Goal: Task Accomplishment & Management: Complete application form

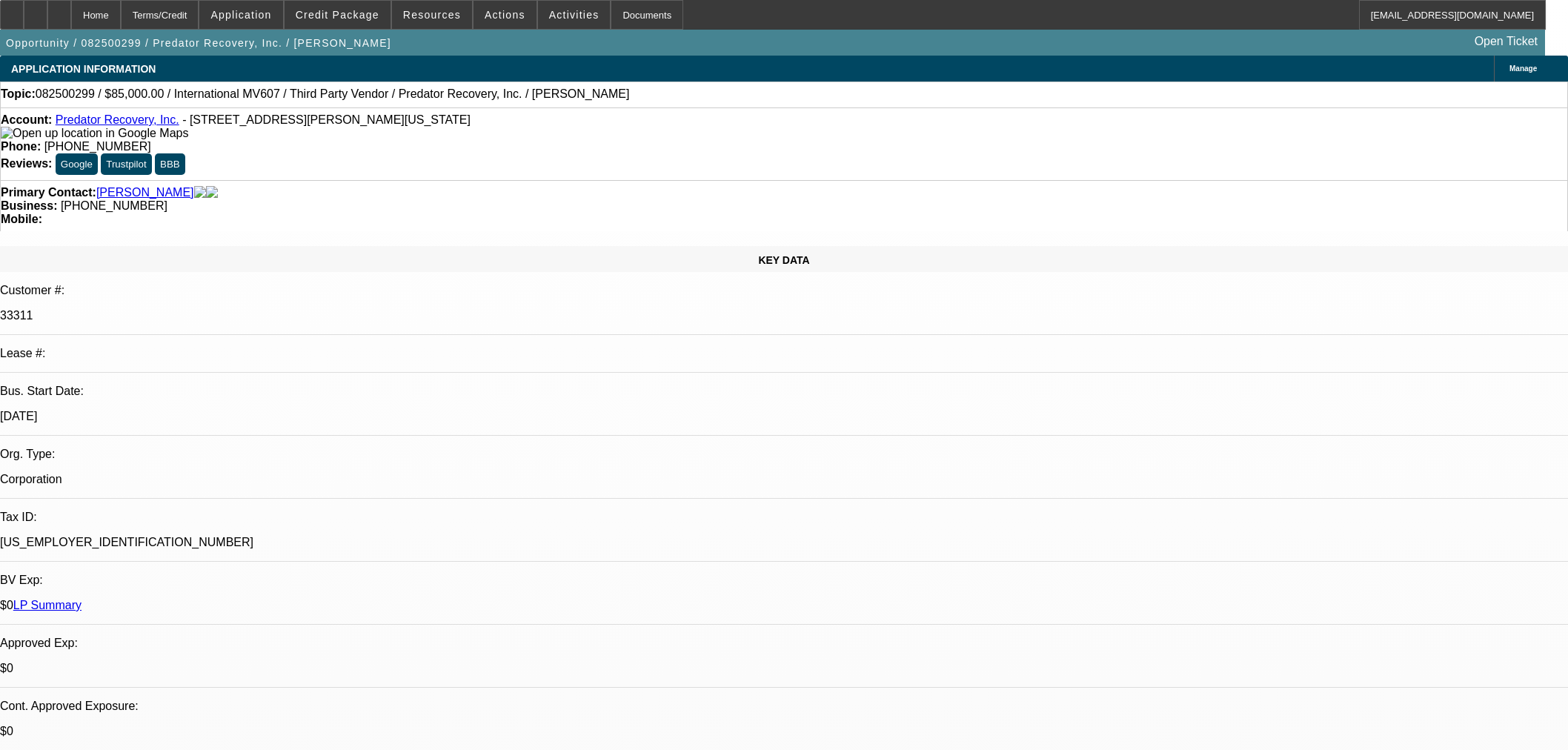
select select "0"
select select "6"
select select "0"
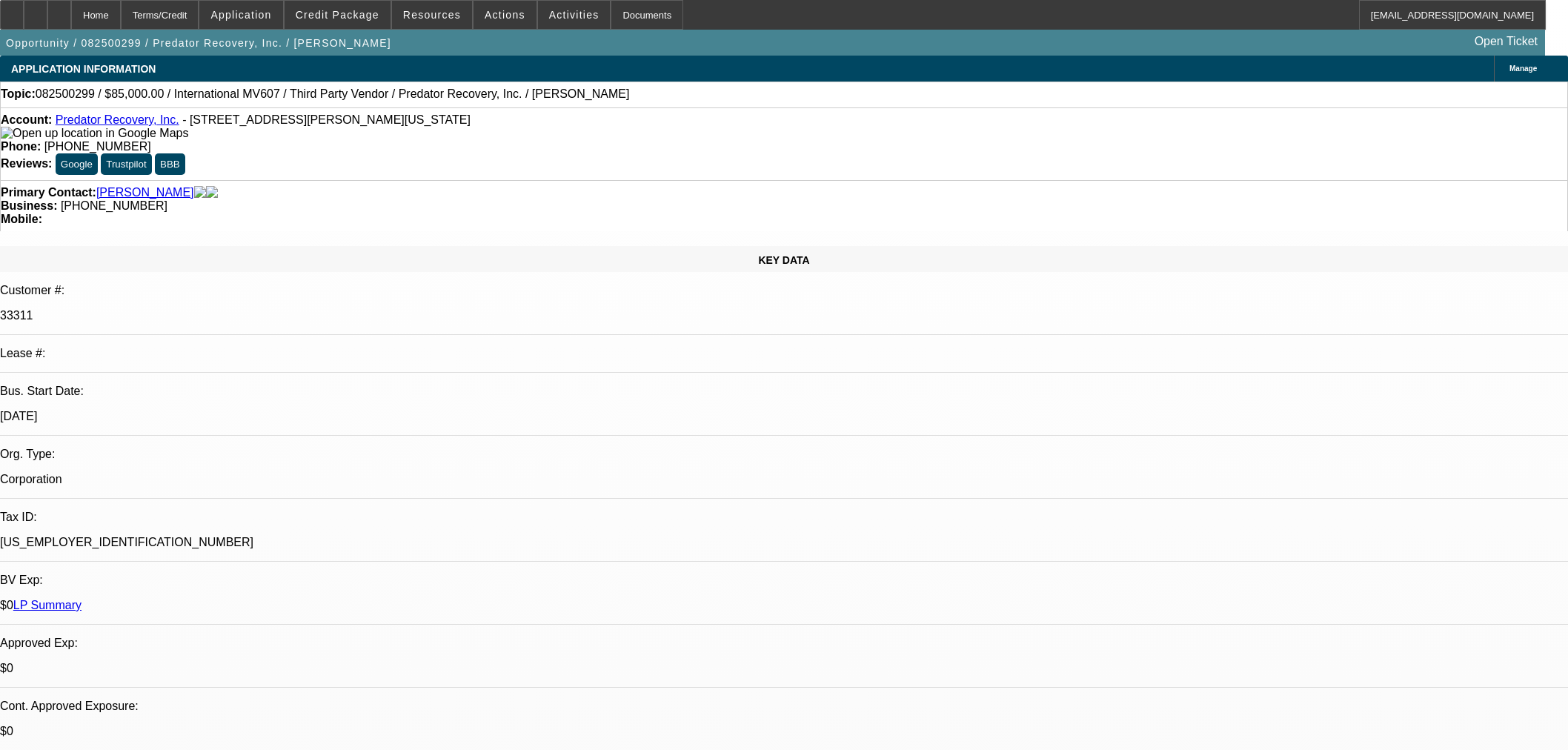
select select "0"
select select "6"
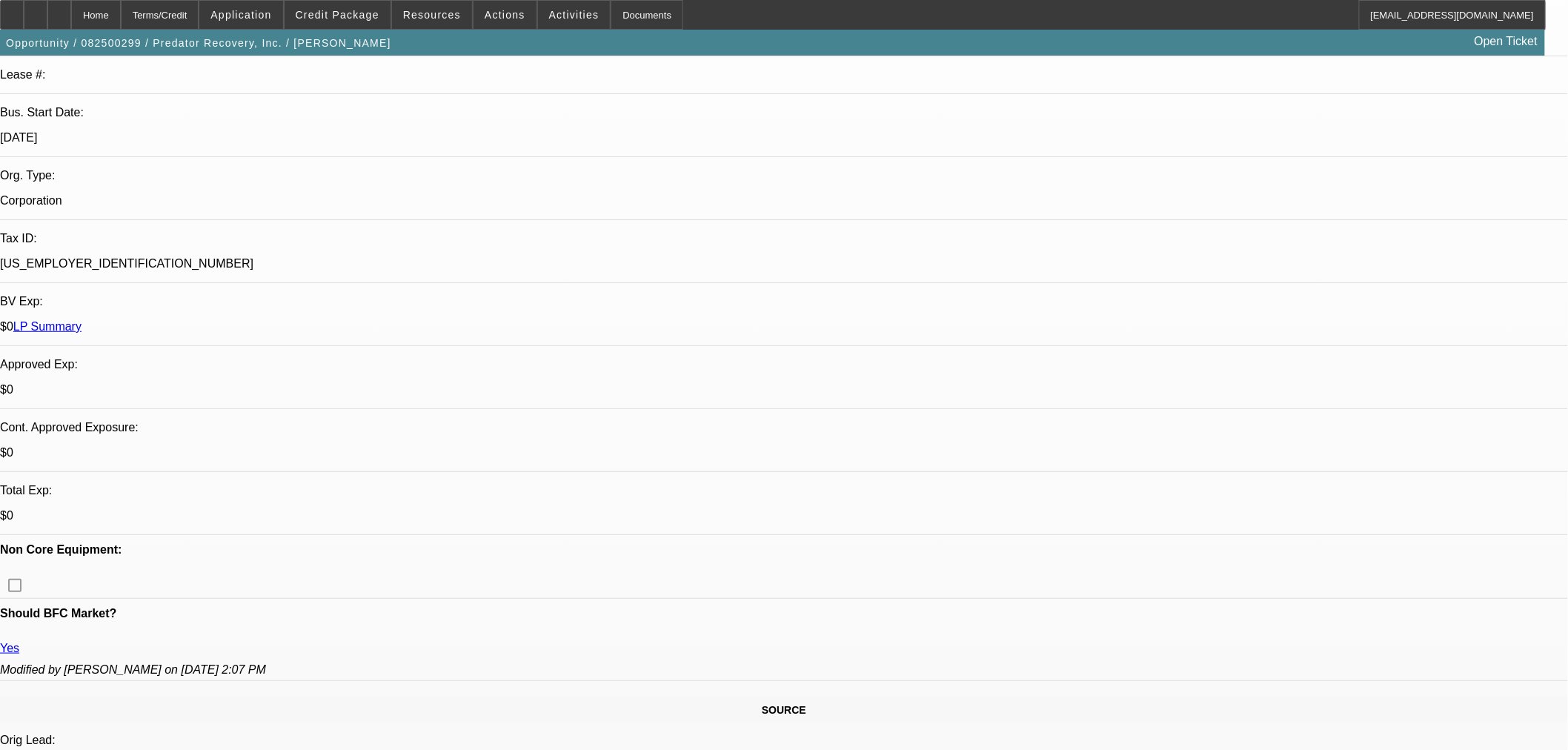
scroll to position [246, 0]
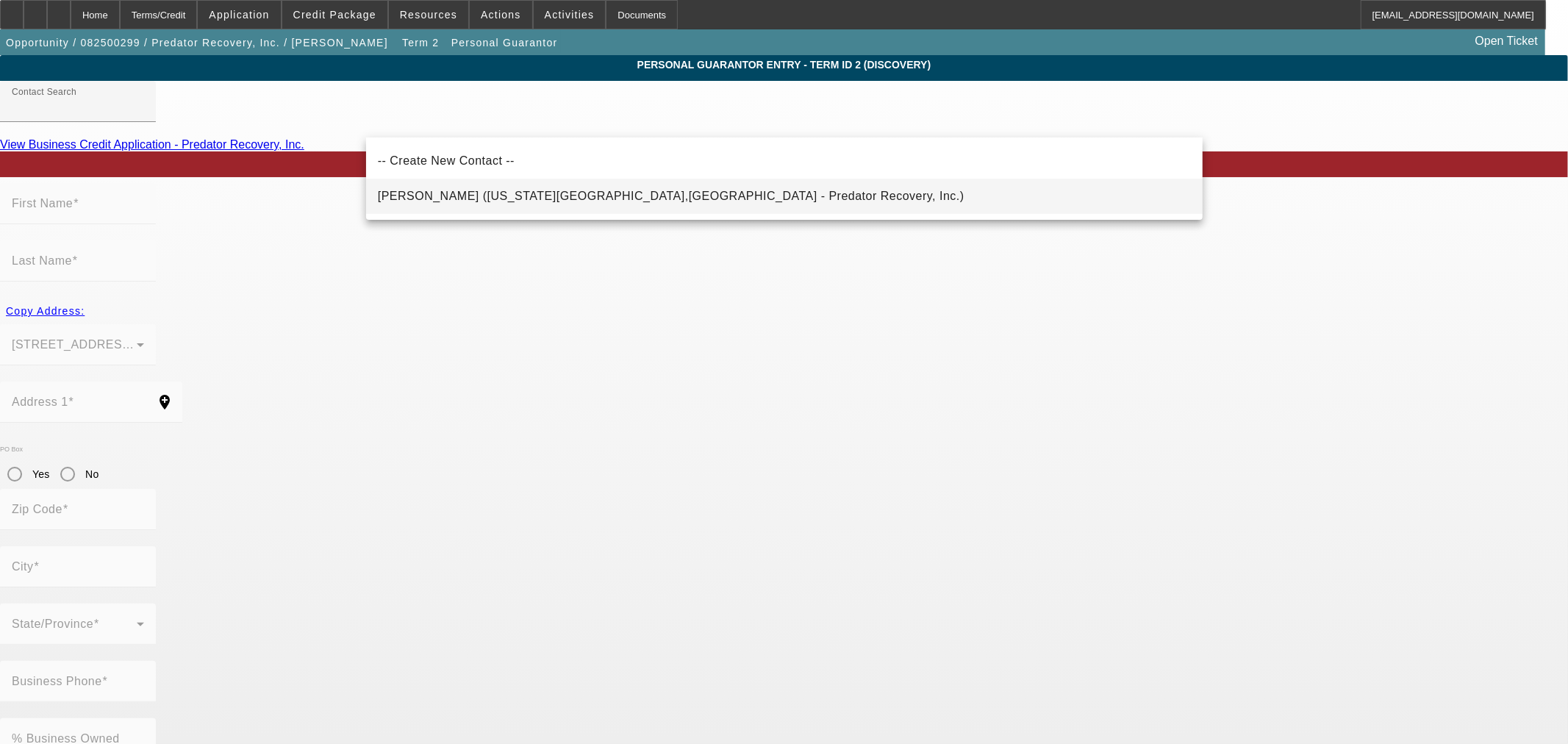
click at [481, 191] on span "Knost, Steven (Colorado Springs,CO - Predator Recovery, Inc.)" at bounding box center [671, 196] width 587 height 13
type input "Knost, Steven (Colorado Springs,CO - Predator Recovery, Inc.)"
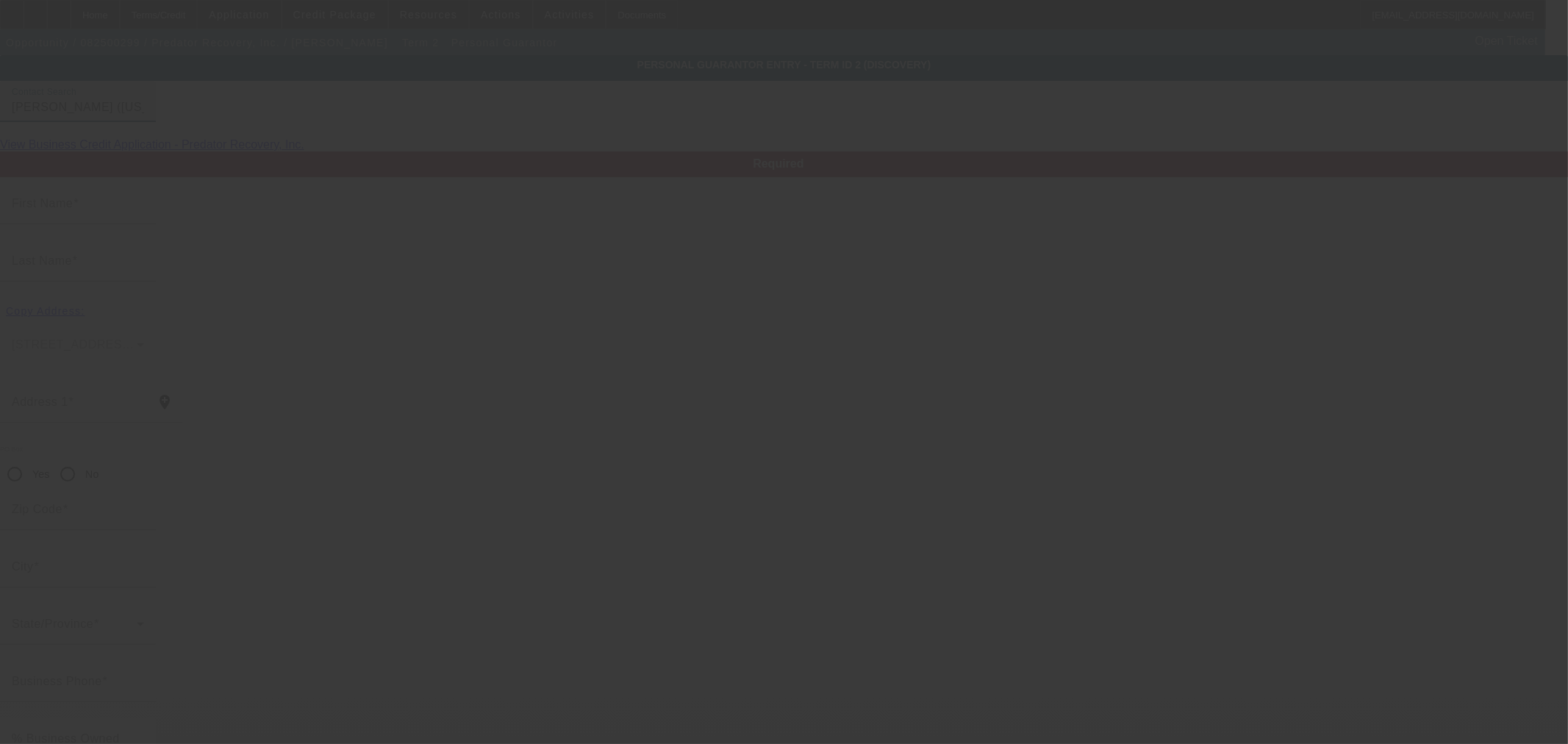
type input "Steven"
type input "Knost"
type input "15450 Desiree Dr"
radio input "true"
type input "80921"
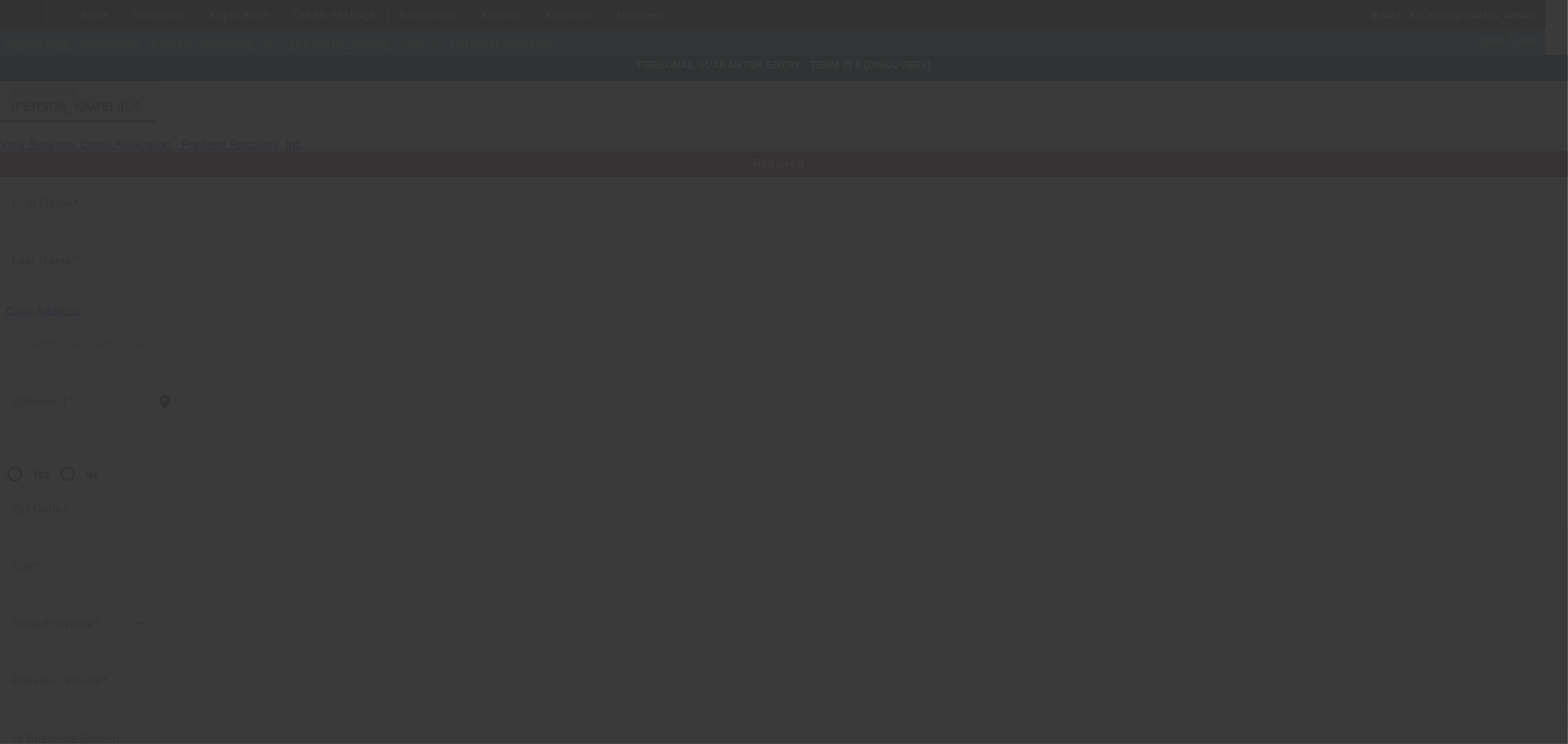
type input "Colorado Springs"
type input "[PHONE_NUMBER]"
type input "100"
type input "462-45-2559"
type input "steveknost@yahoo.com"
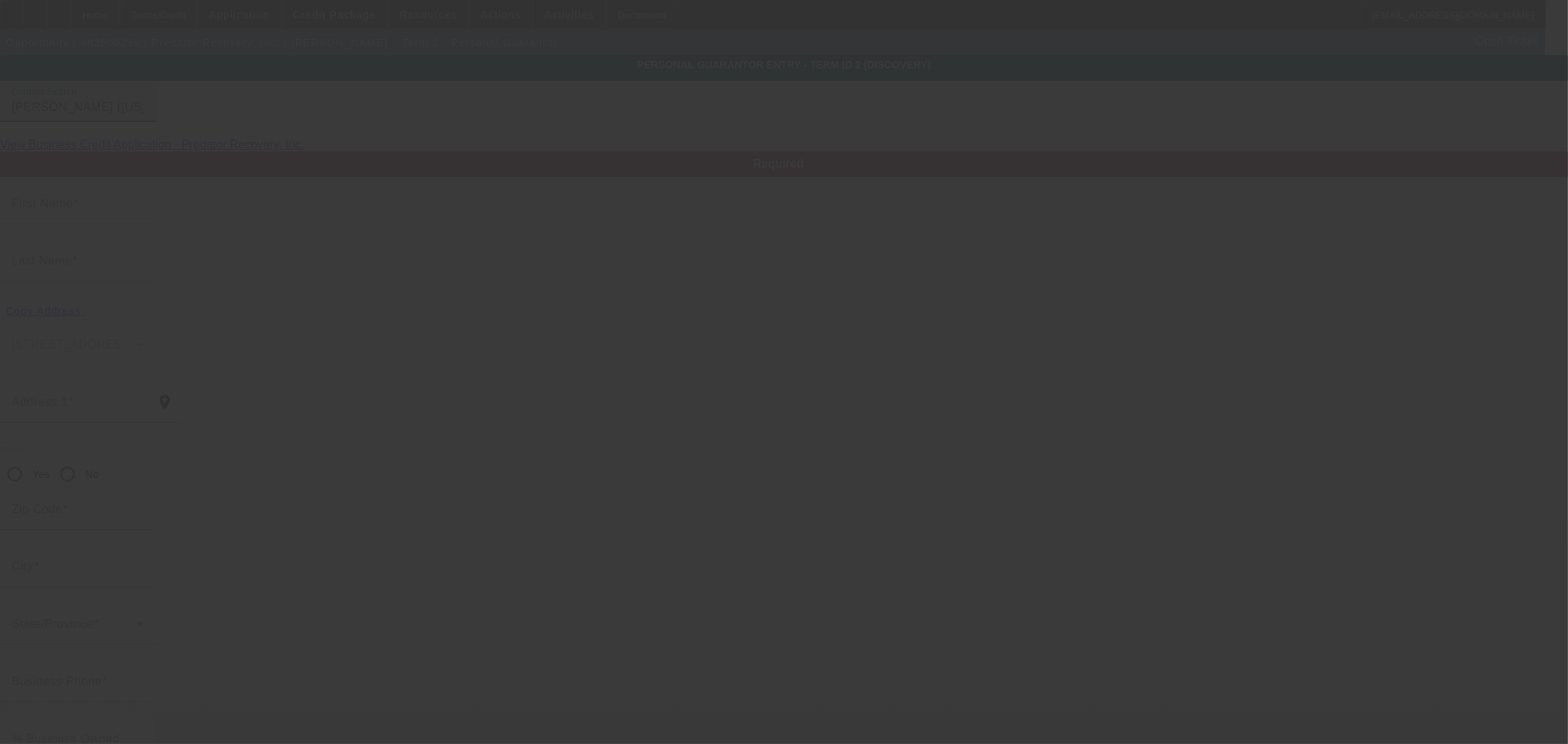
type input "R"
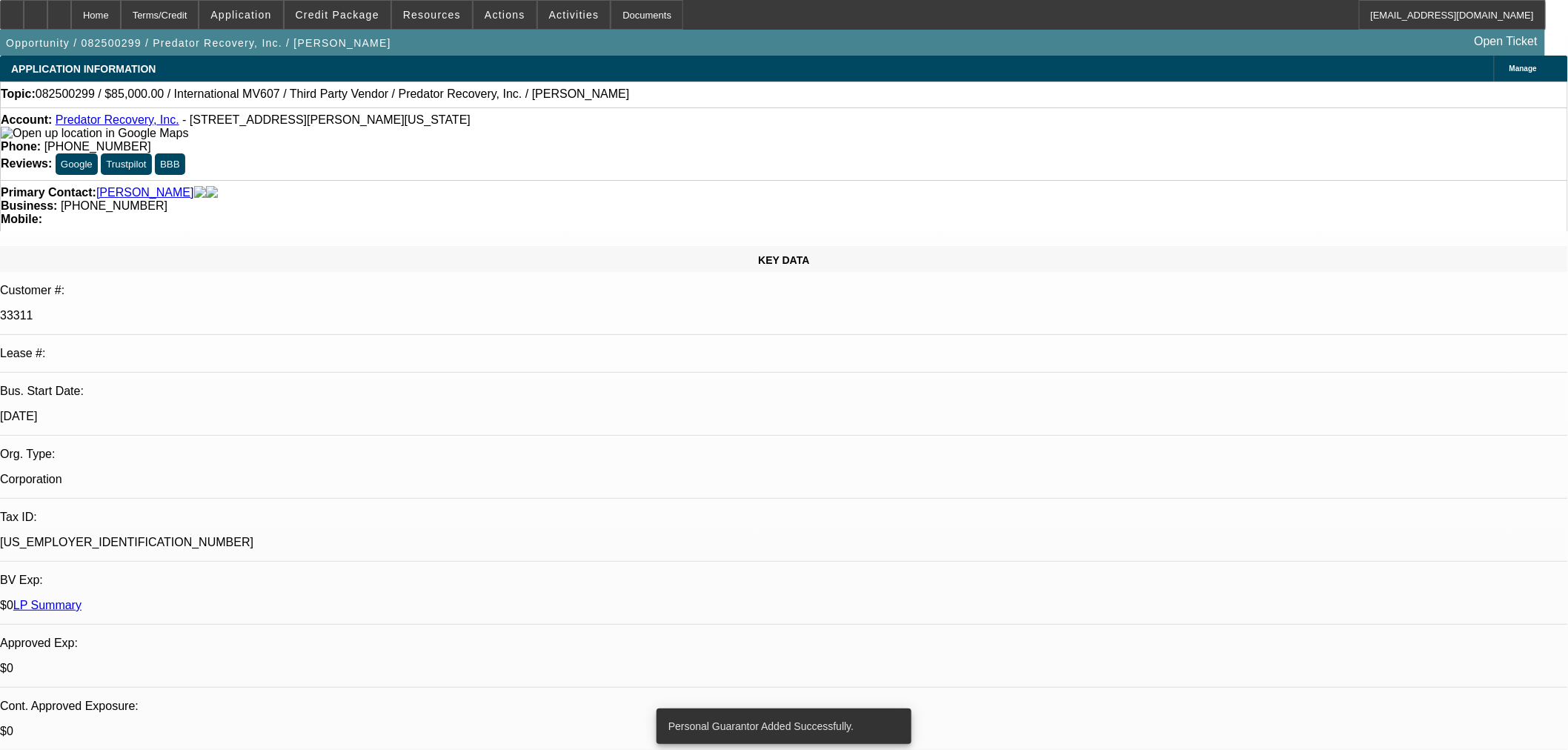
select select "0"
select select "6"
select select "0"
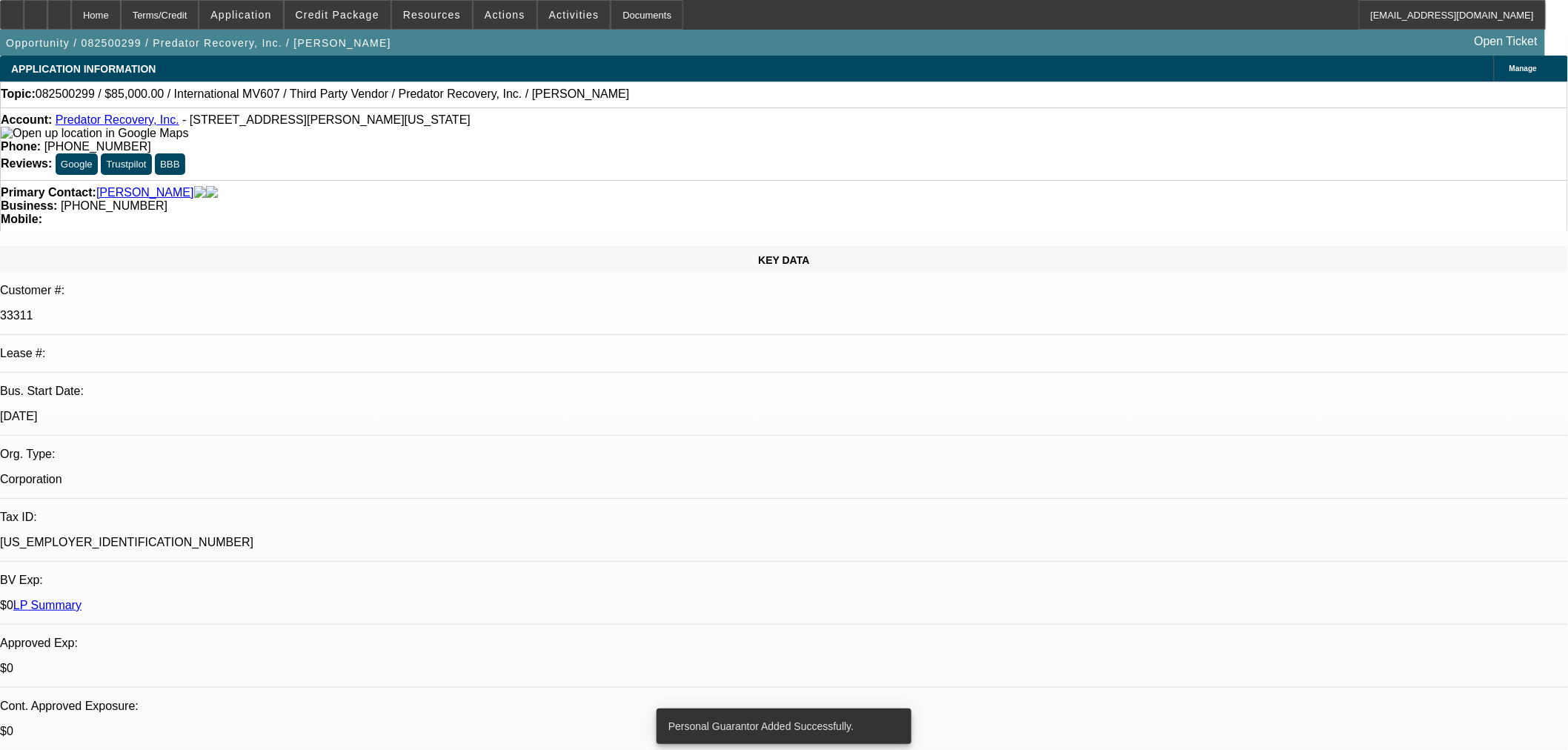
select select "0"
select select "6"
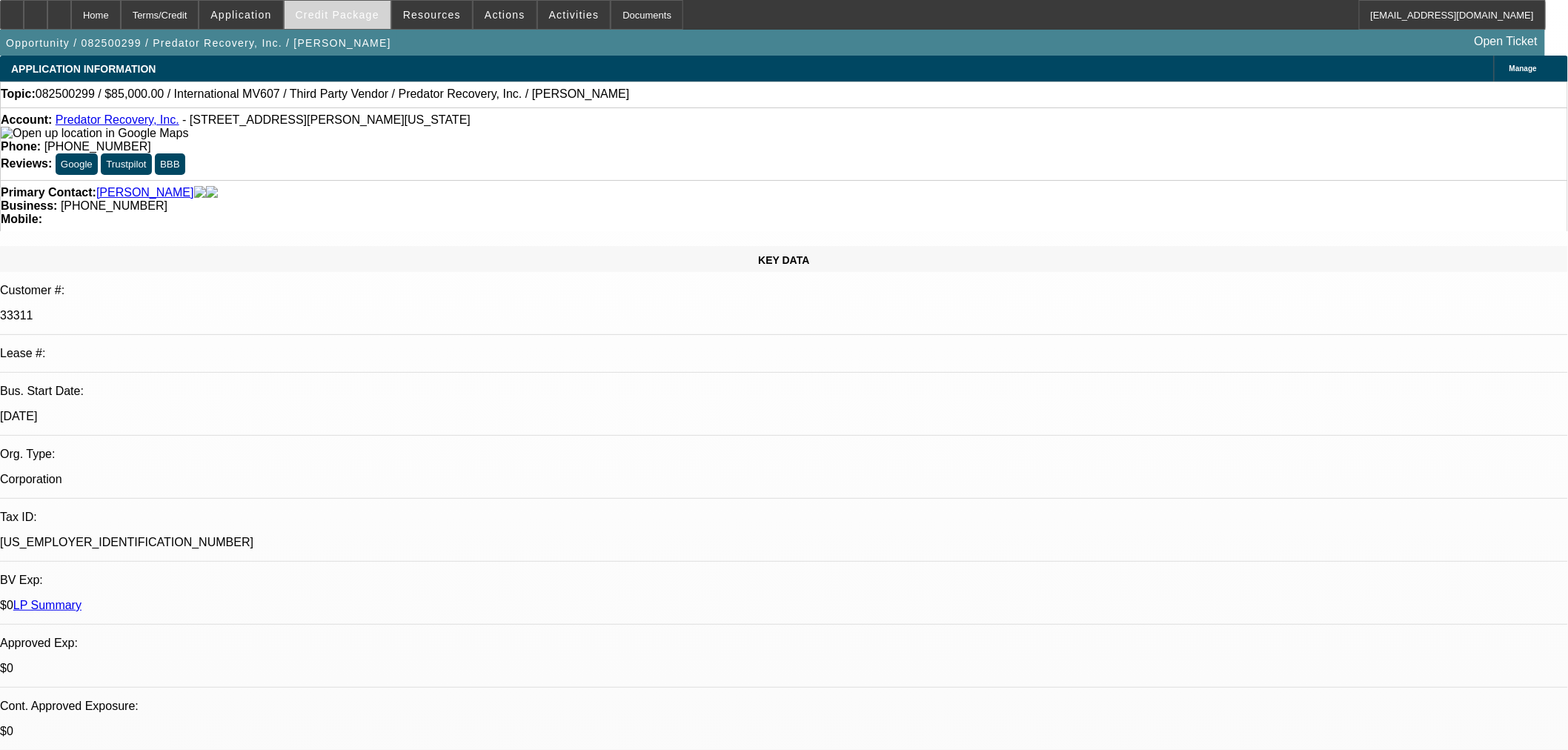
click at [361, 15] on span "Credit Package" at bounding box center [337, 15] width 84 height 12
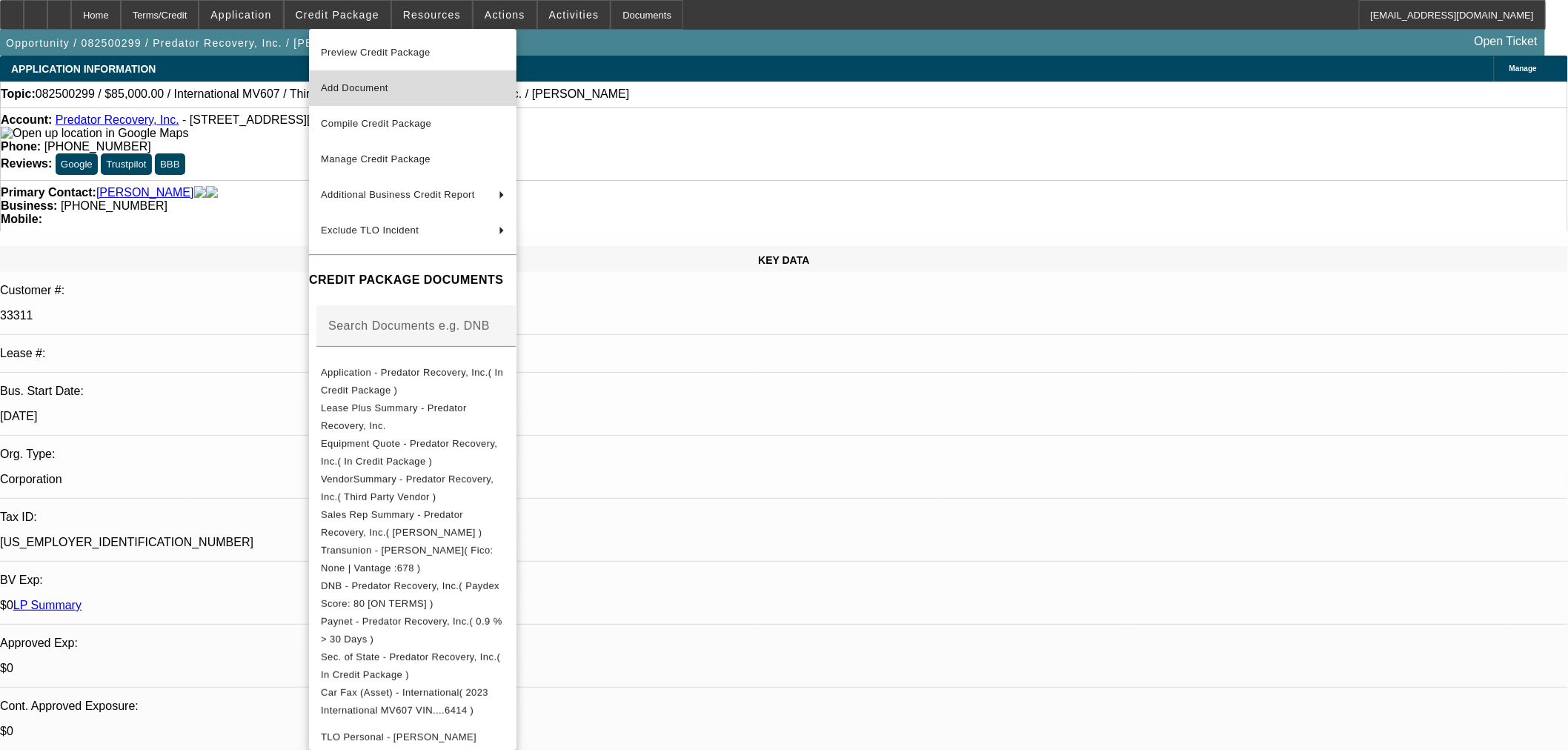
drag, startPoint x: 418, startPoint y: 99, endPoint x: 806, endPoint y: 161, distance: 392.9
click at [419, 99] on button "Add Document" at bounding box center [413, 88] width 208 height 35
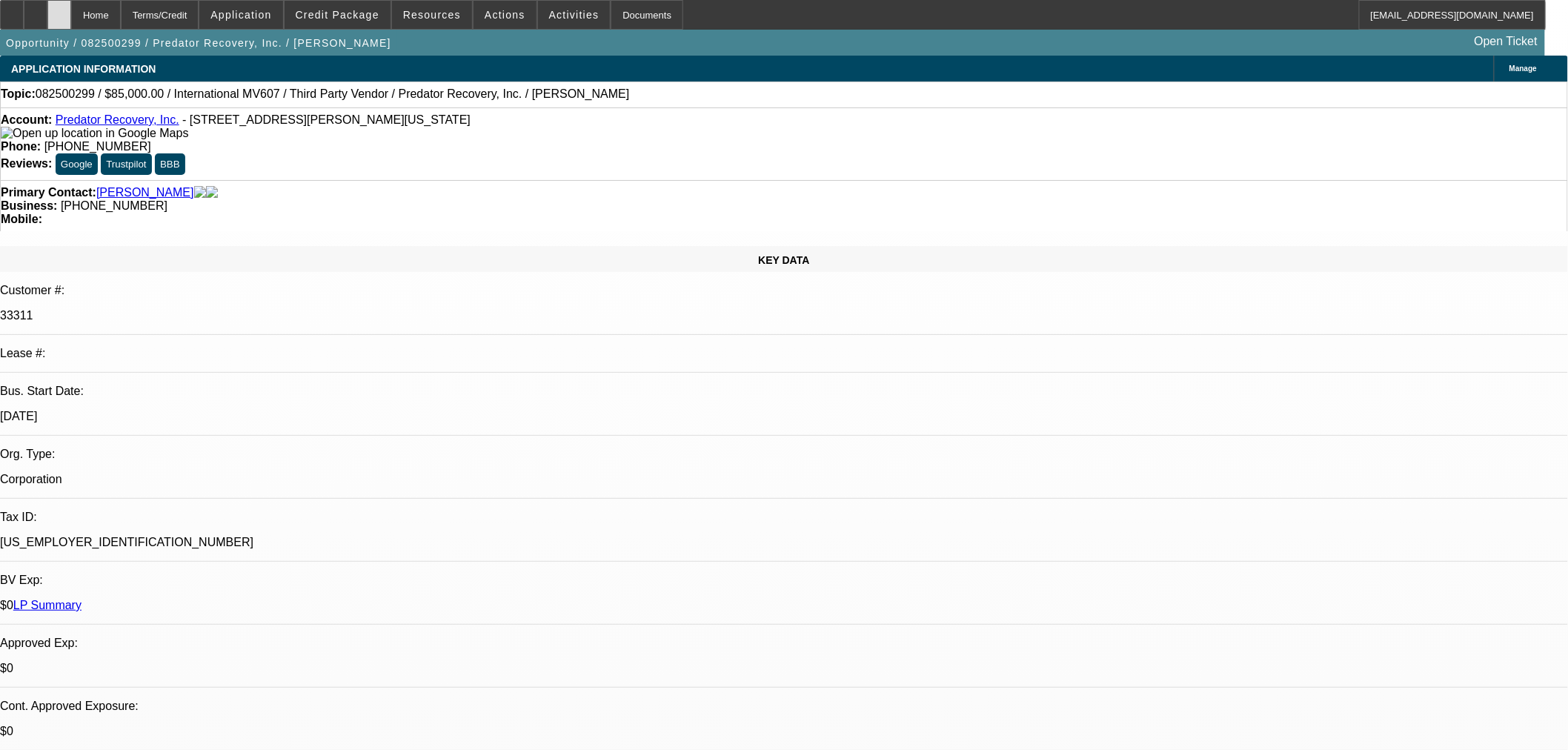
click at [71, 4] on div at bounding box center [59, 14] width 24 height 30
select select "0"
select select "6"
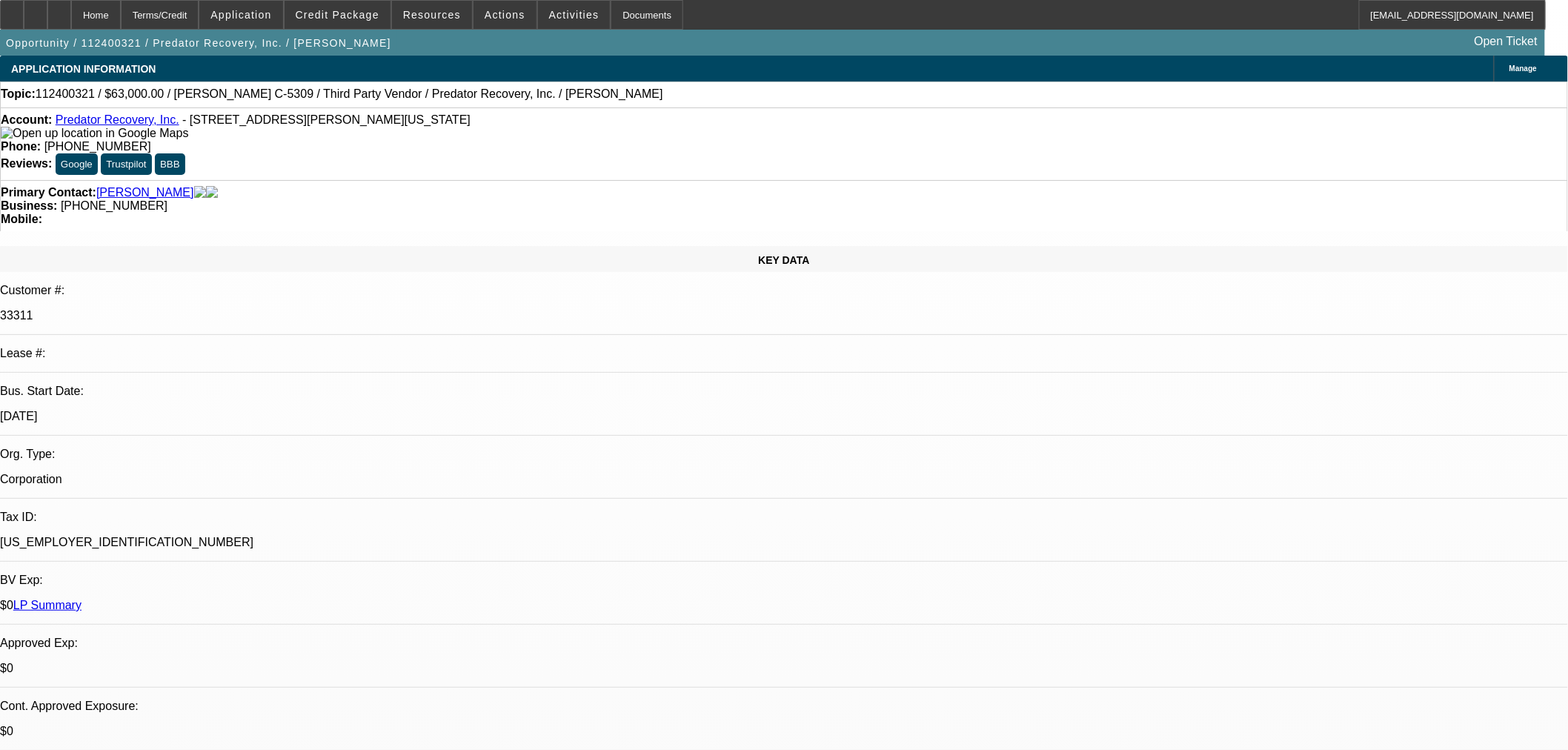
select select "0"
select select "3"
select select "0"
select select "6"
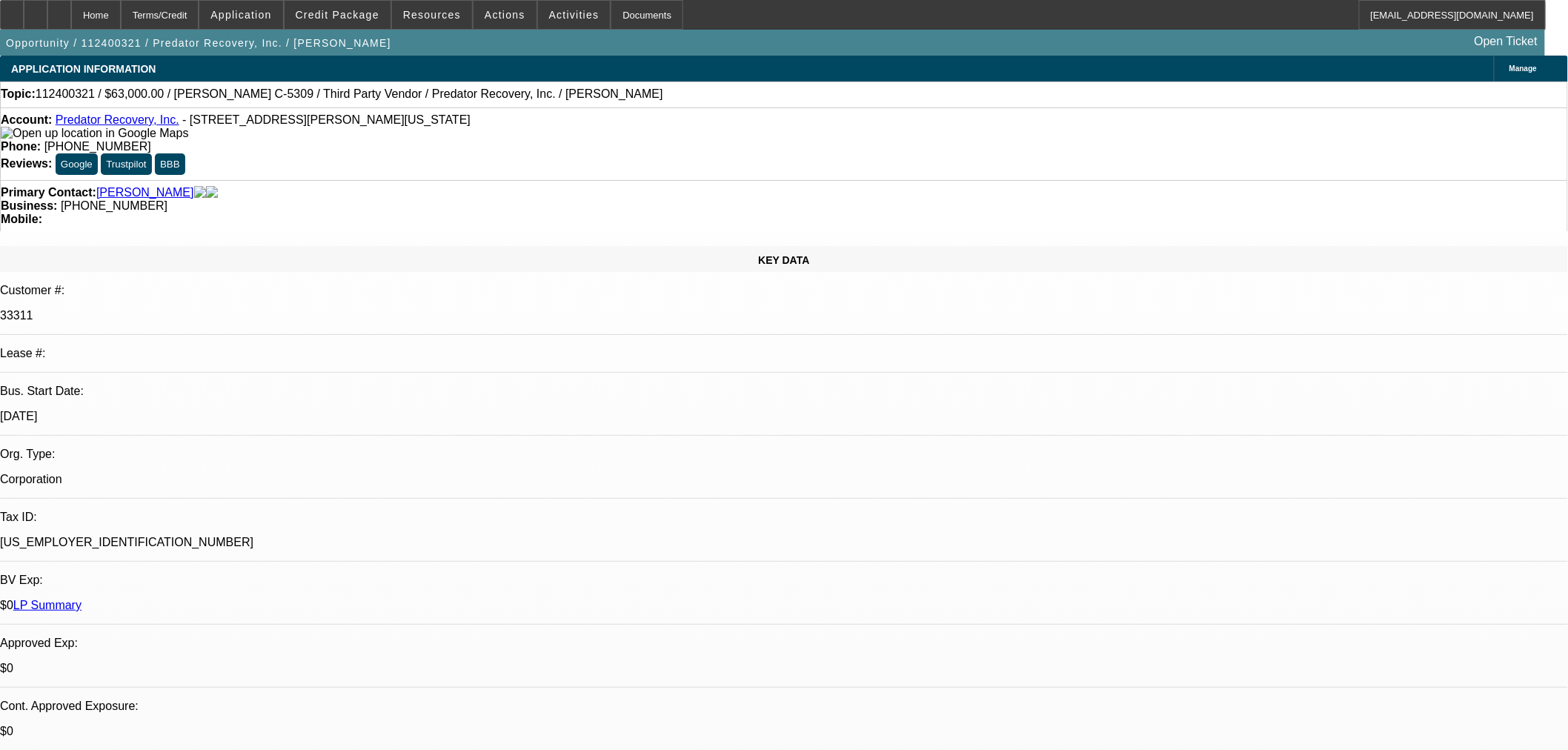
select select "0.1"
select select "2"
select select "0"
select select "6"
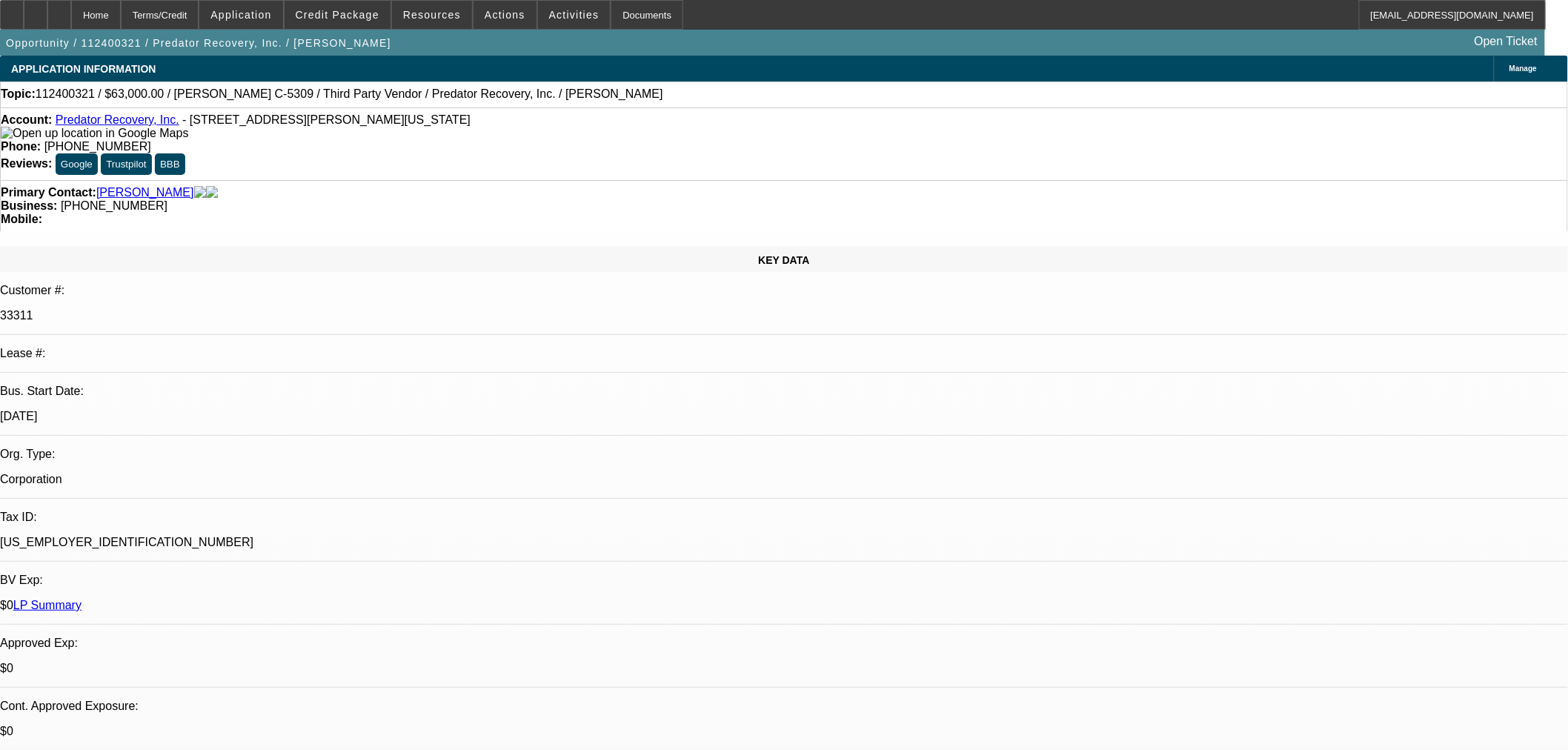
select select "0"
select select "6"
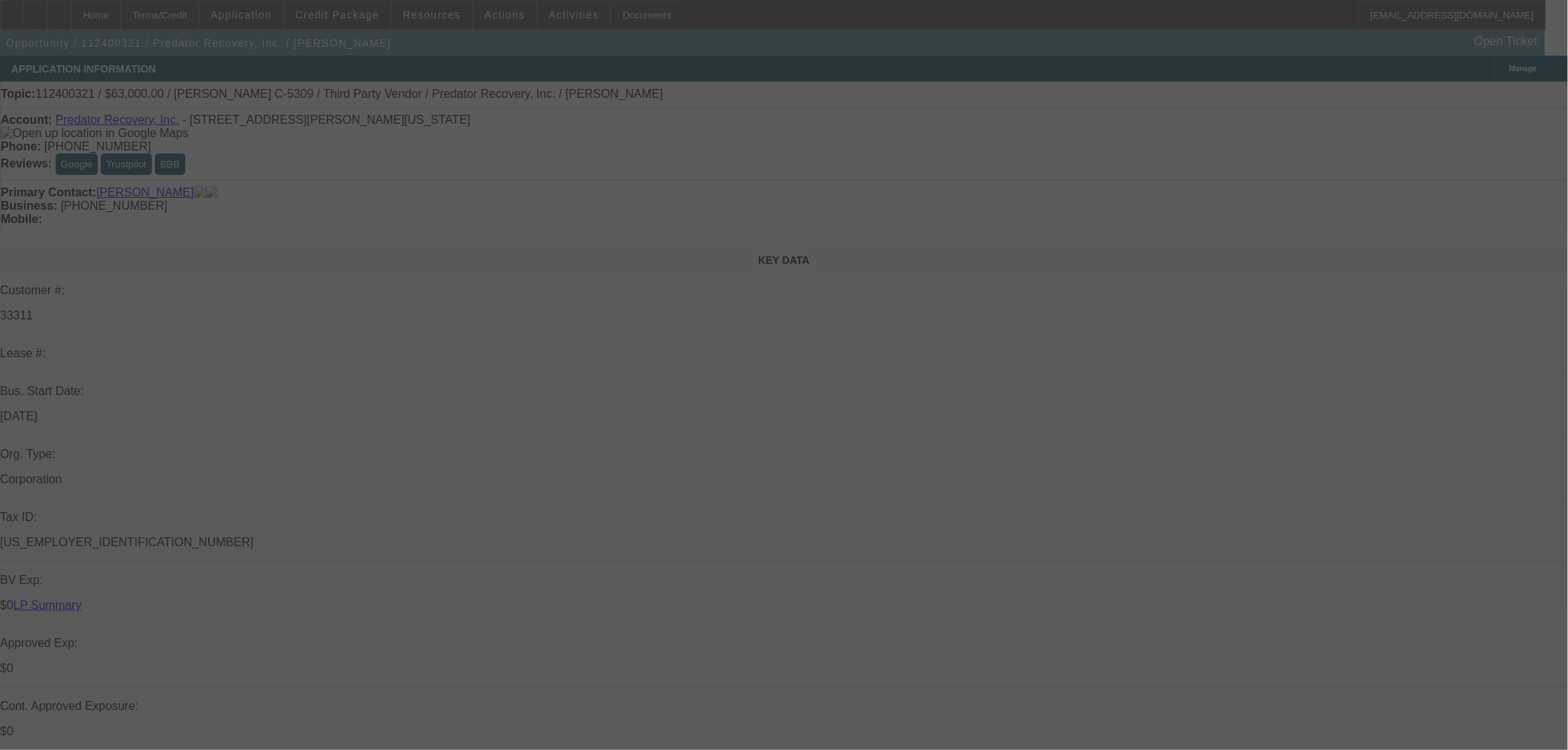
click at [362, 12] on div at bounding box center [784, 375] width 1568 height 750
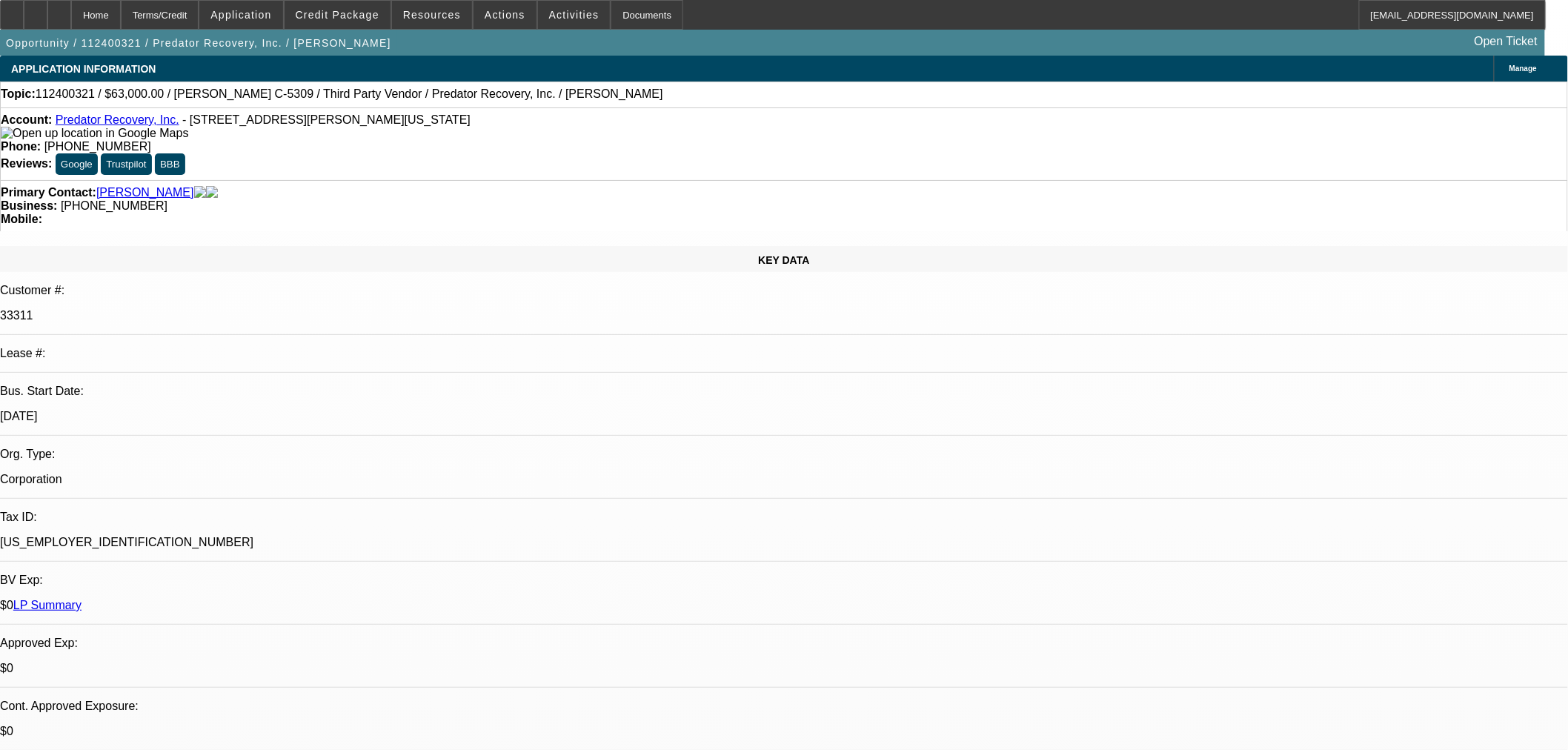
select select "0"
select select "6"
select select "0"
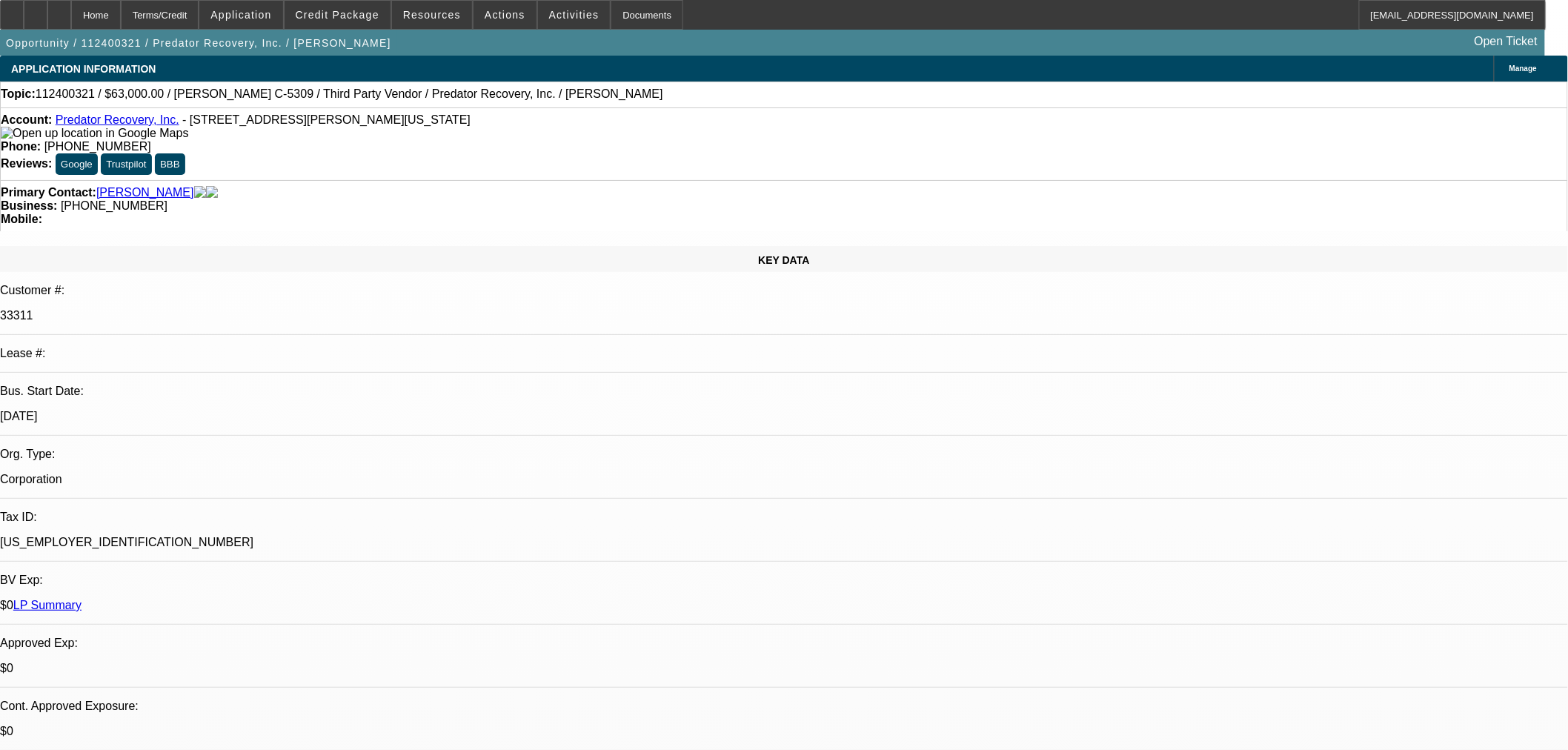
select select "0"
select select "3"
select select "0"
select select "6"
select select "0.1"
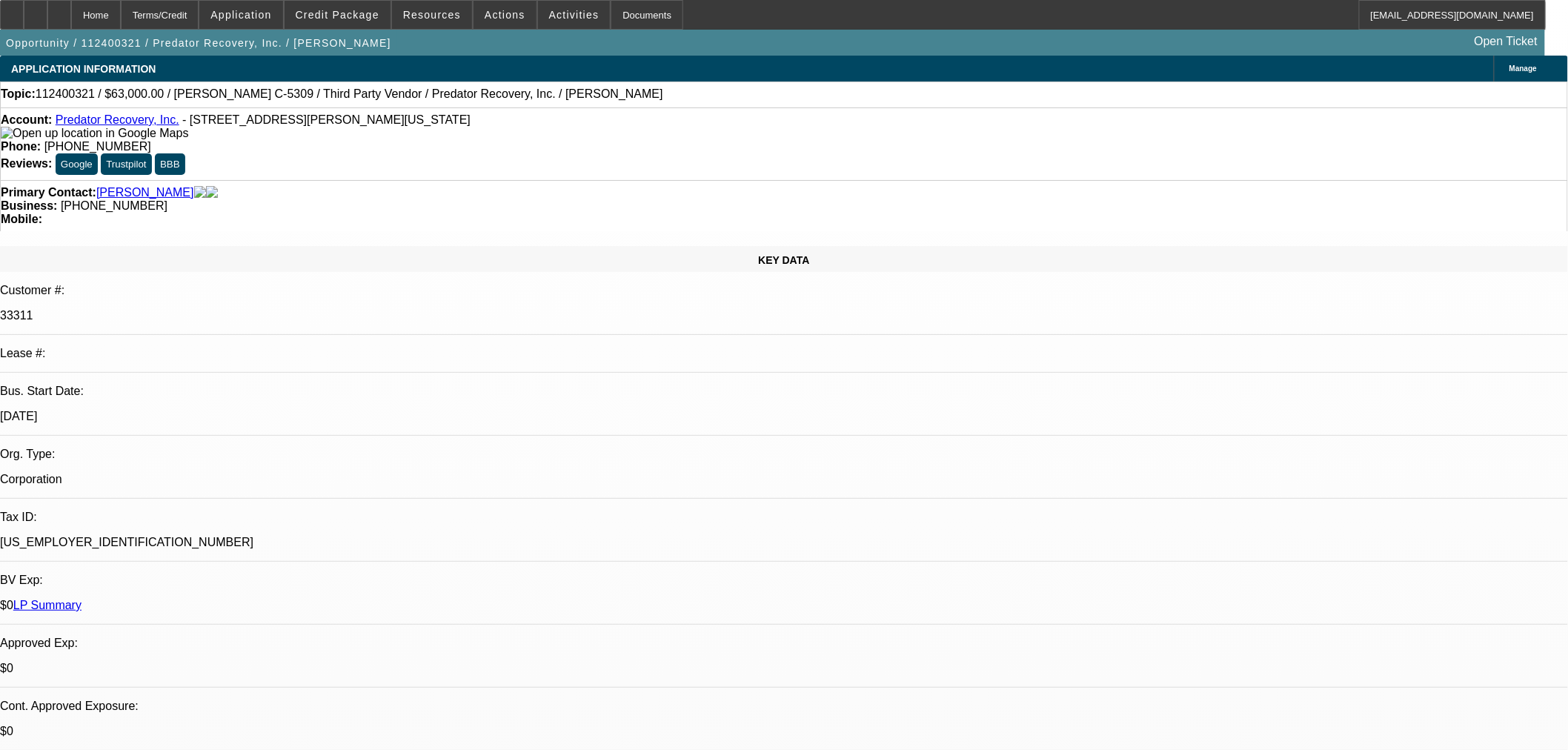
select select "2"
select select "0"
select select "6"
select select "0"
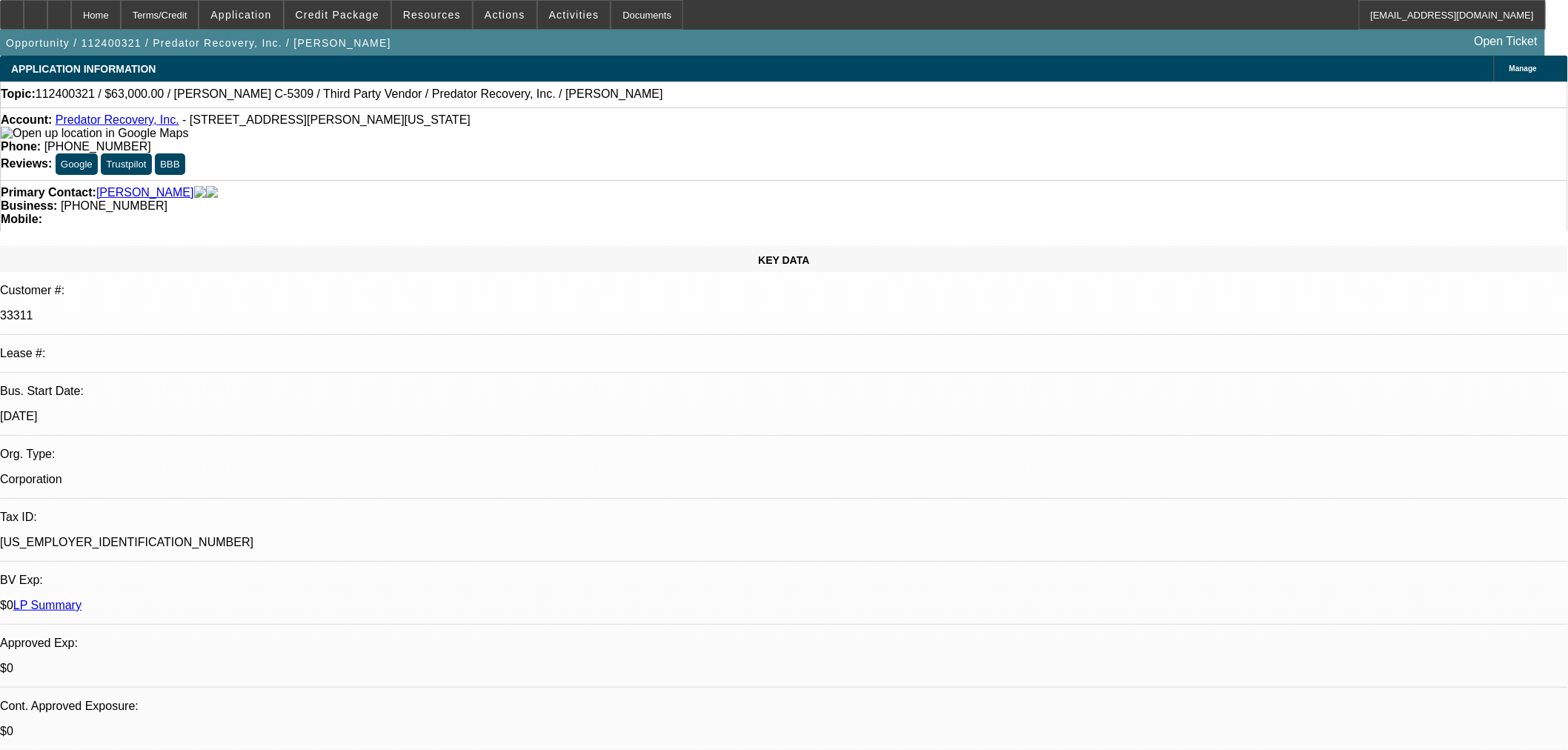
select select "0"
select select "6"
click at [364, 32] on div "Opportunity / 112400321 / Predator Recovery, Inc. / Knost, Steven Open Ticket" at bounding box center [772, 42] width 1545 height 26
click at [358, 17] on span "Credit Package" at bounding box center [337, 15] width 84 height 12
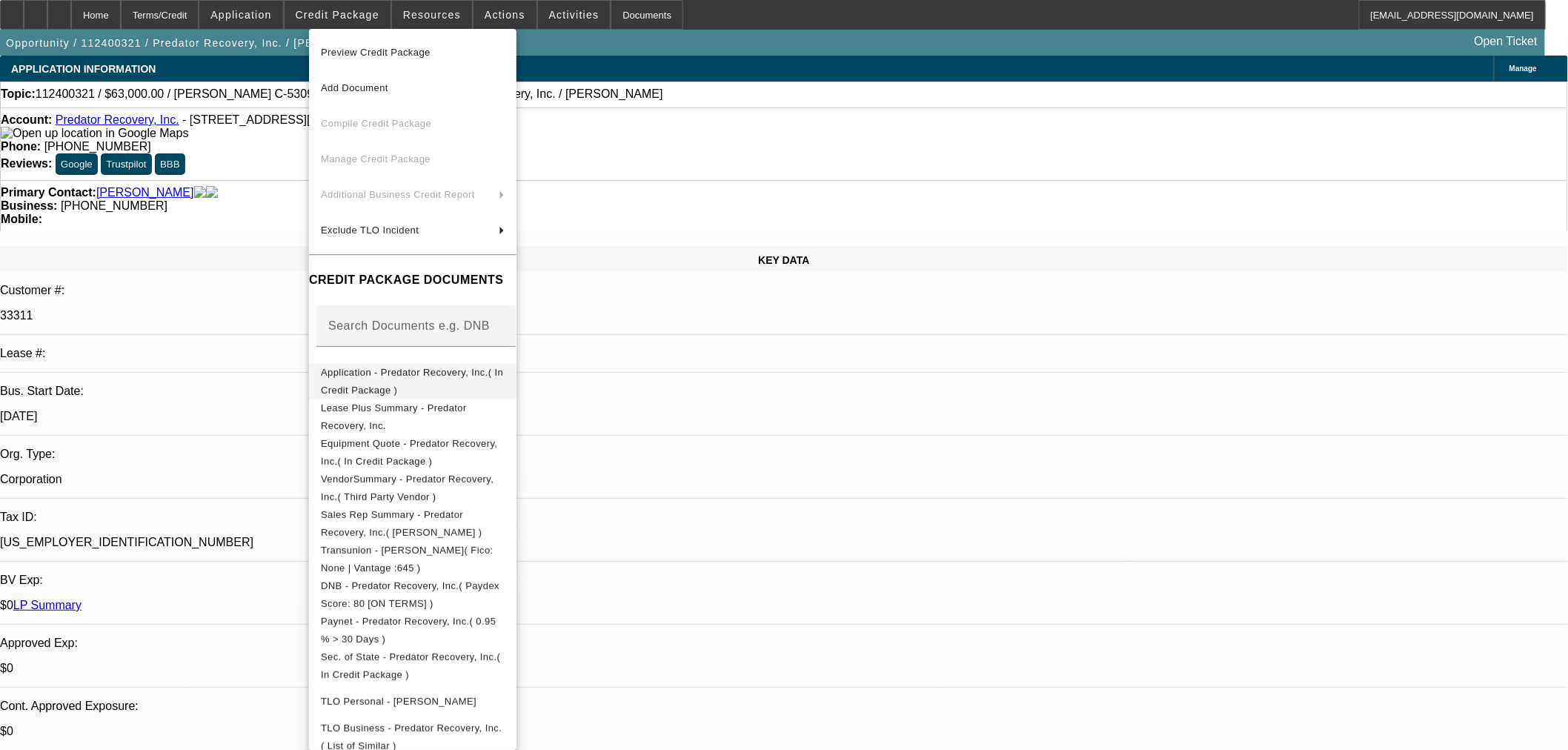
click at [417, 386] on button "Application - Predator Recovery, Inc.( In Credit Package )" at bounding box center [413, 380] width 208 height 35
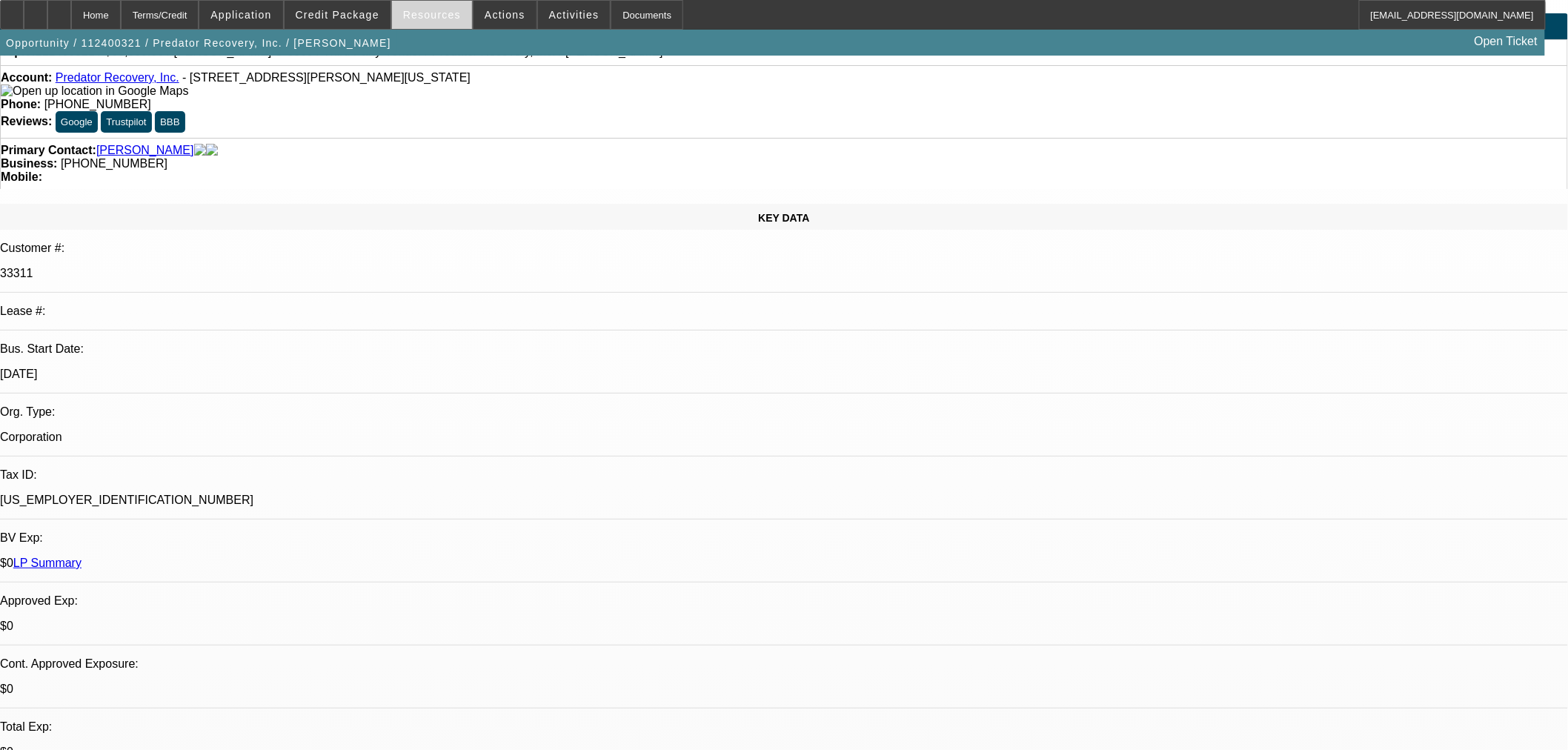
scroll to position [82, 0]
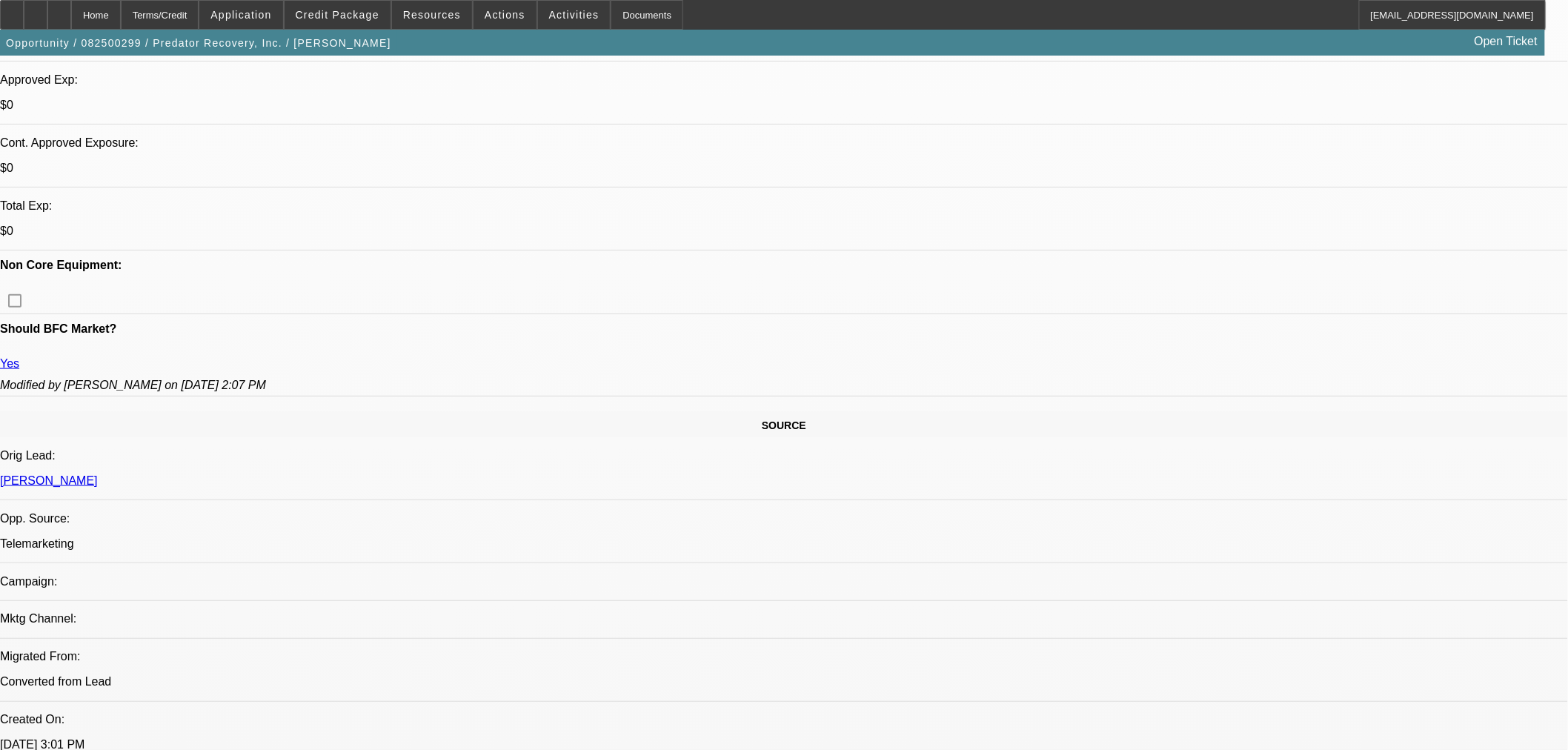
select select "0"
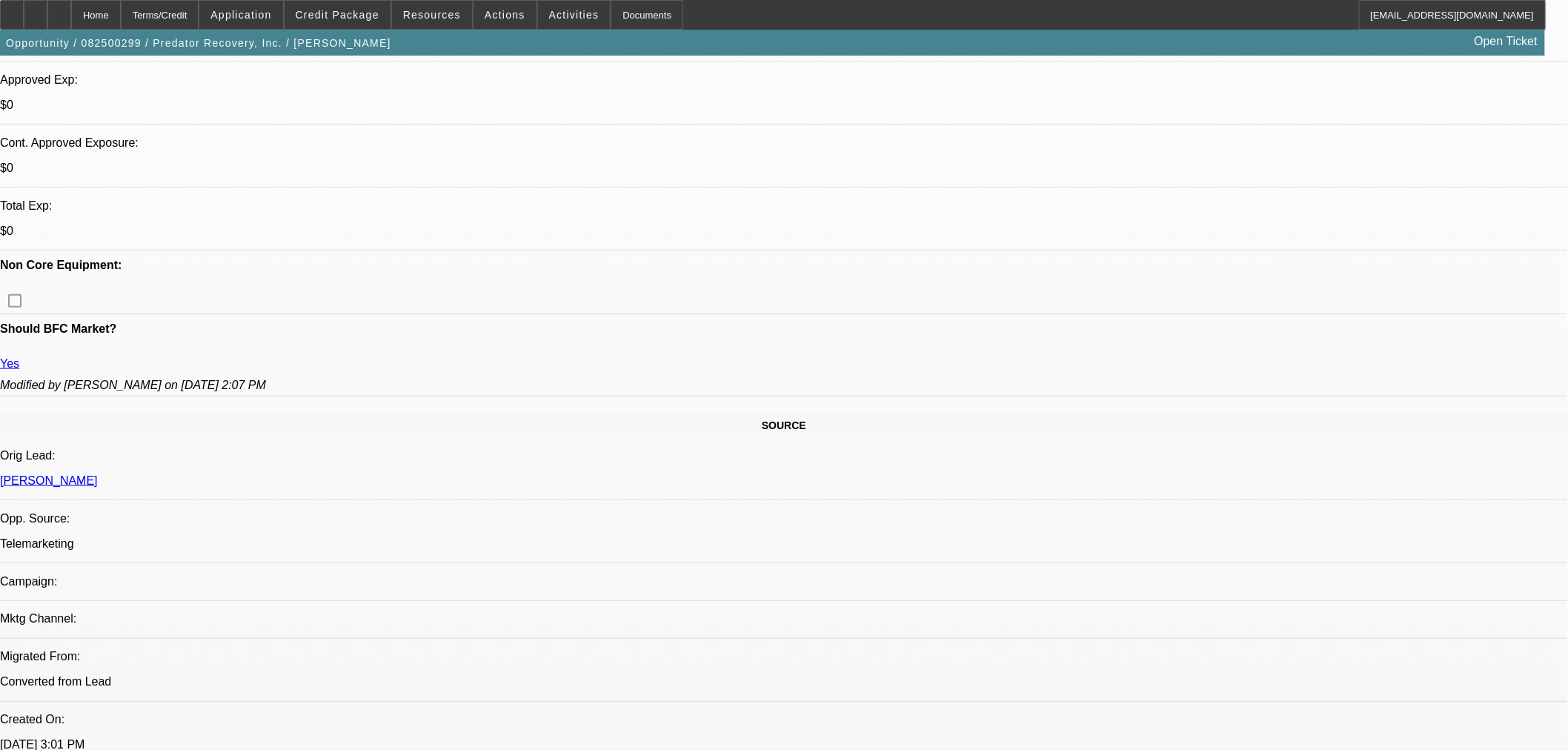
select select "0"
select select "1"
select select "6"
select select "1"
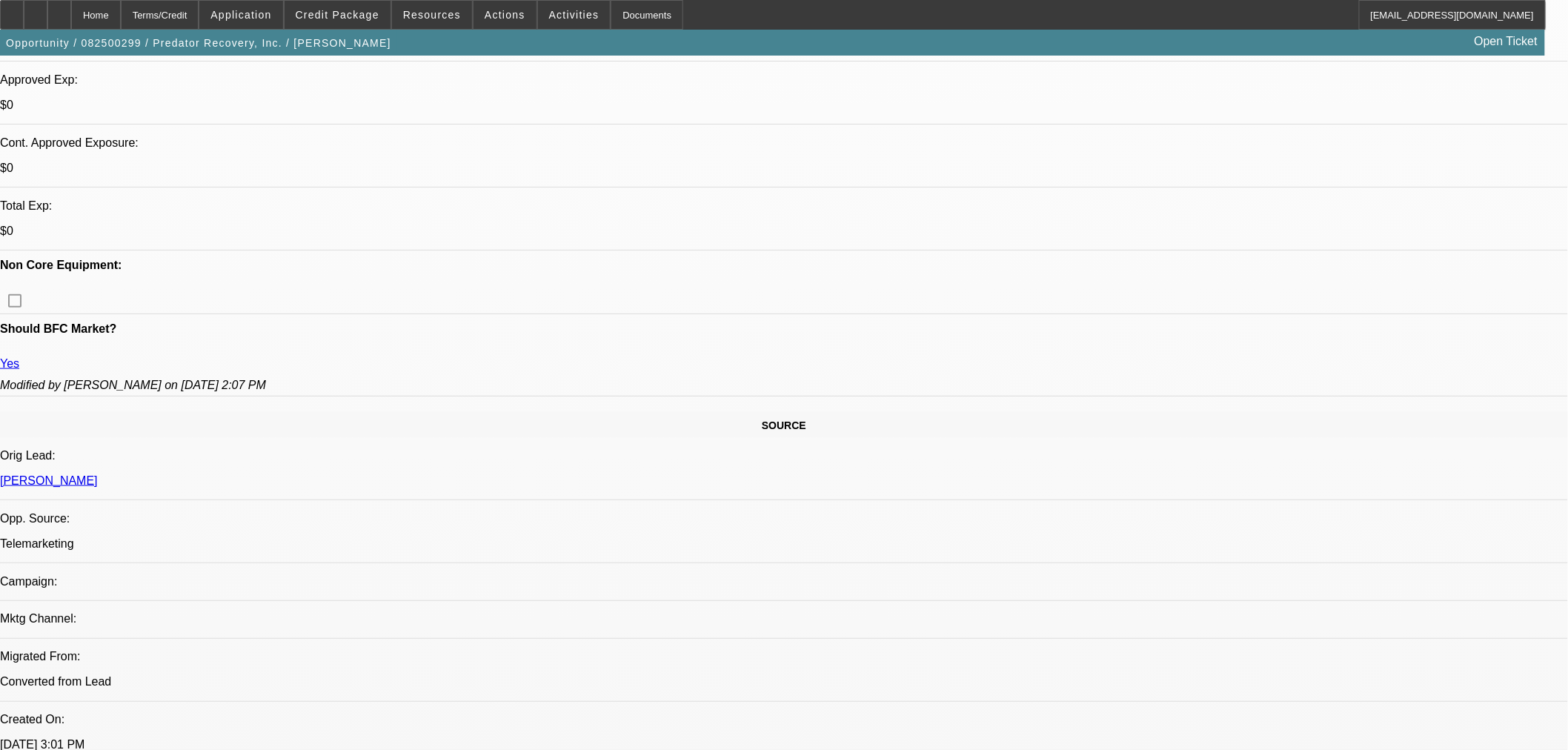
select select "1"
select select "6"
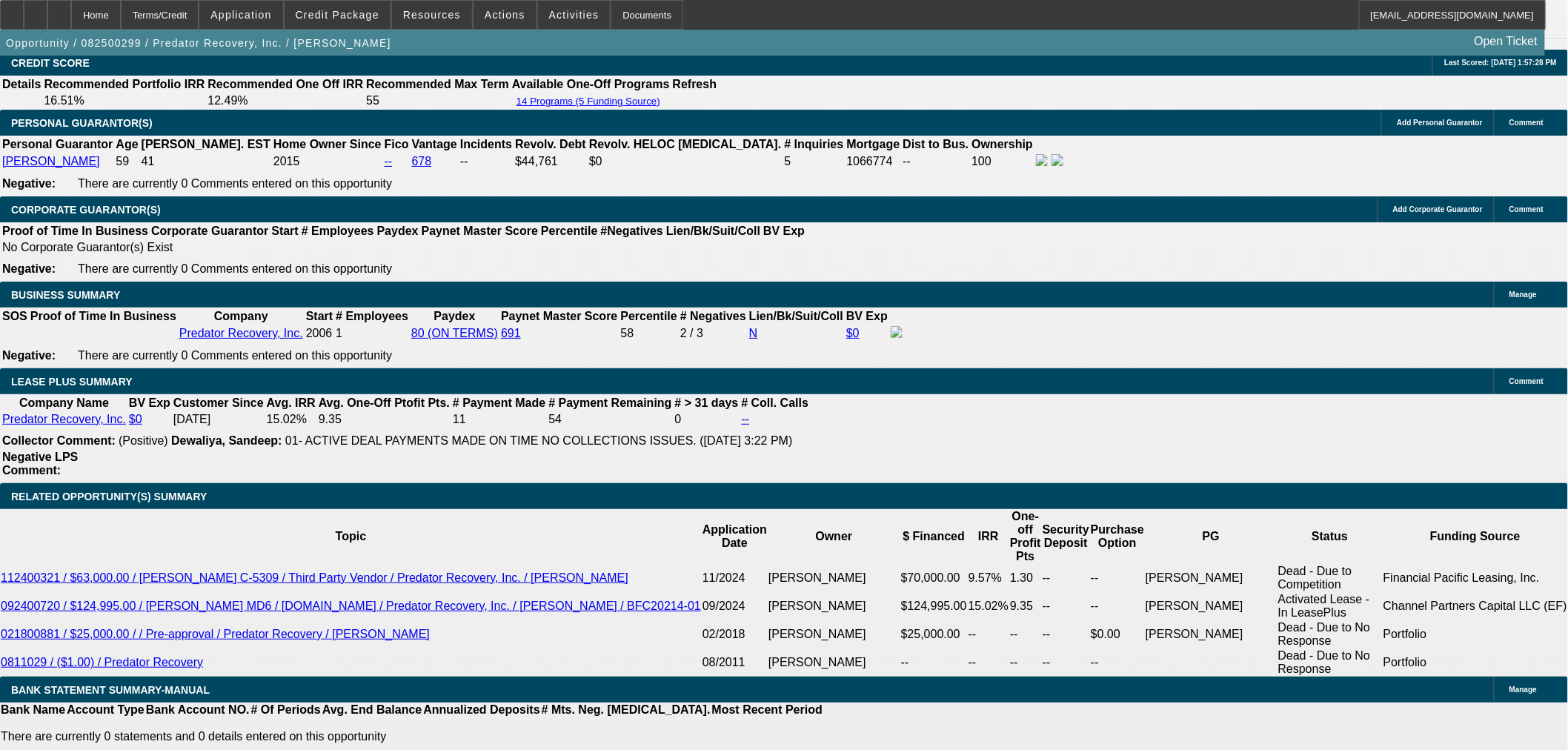
scroll to position [2344, 0]
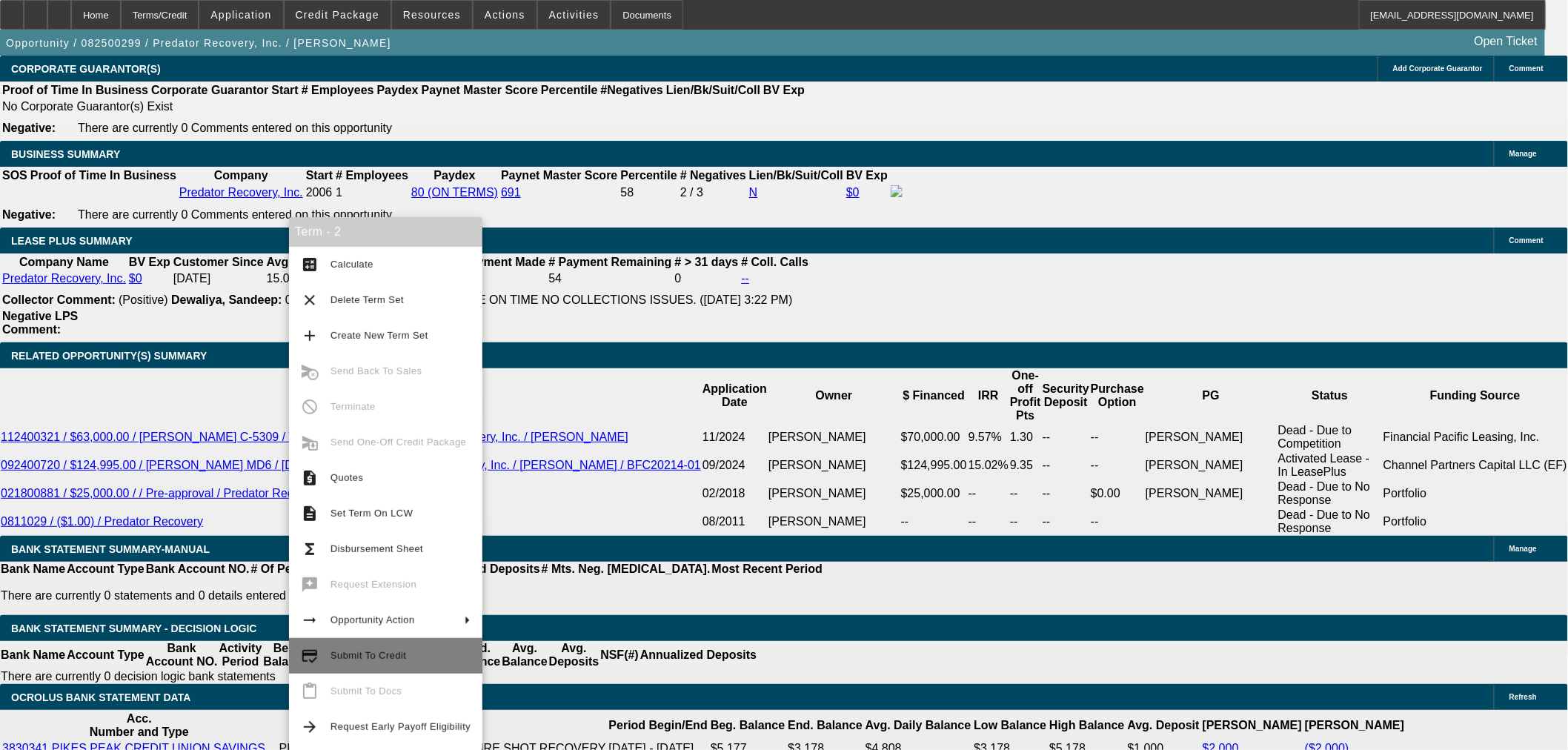
click at [384, 656] on span "Submit To Credit" at bounding box center [369, 655] width 76 height 11
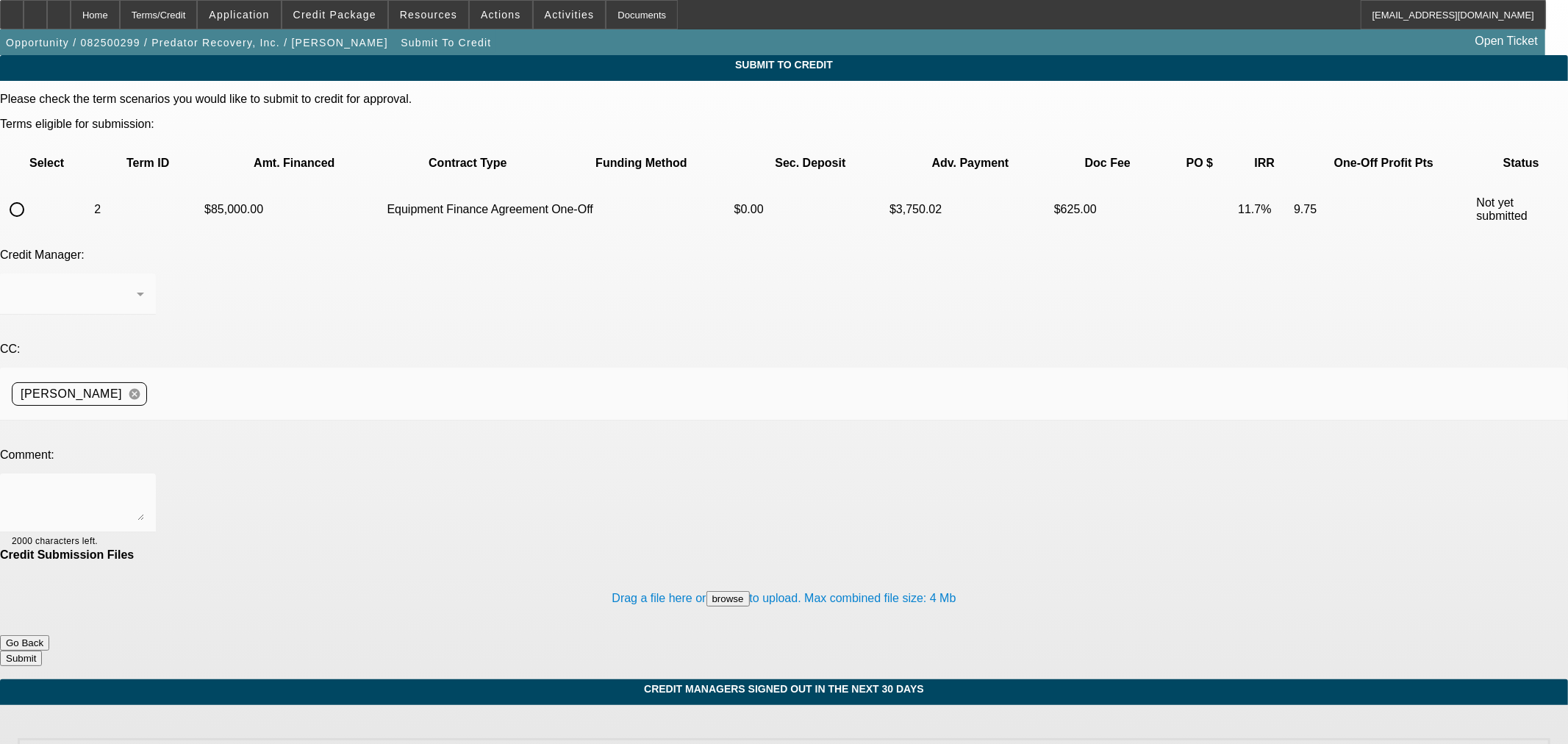
click at [32, 195] on input "radio" at bounding box center [17, 209] width 29 height 29
radio input "true"
click at [144, 474] on div at bounding box center [78, 503] width 132 height 59
type textarea "PG added."
click at [42, 650] on button "Submit" at bounding box center [21, 658] width 42 height 15
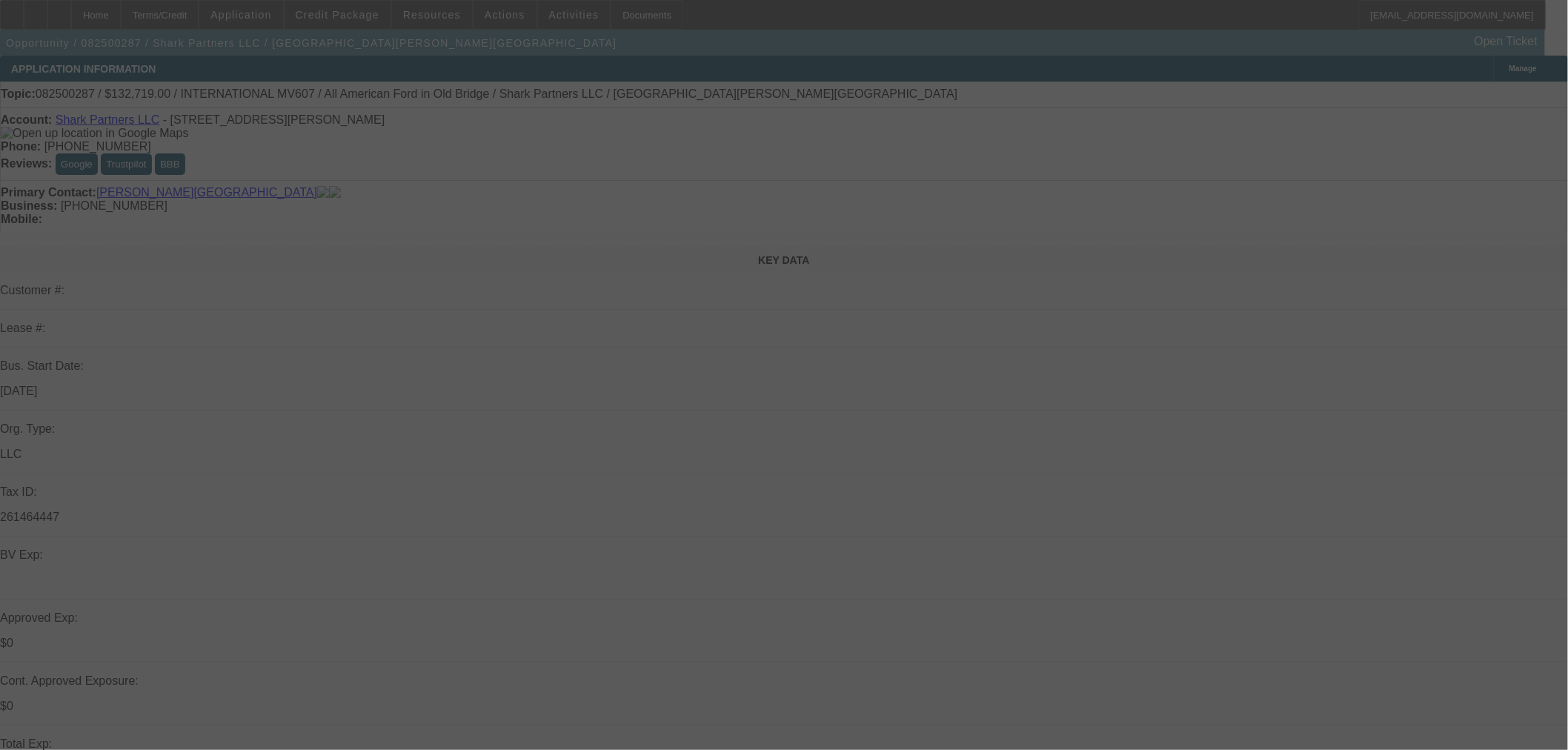
select select "0"
select select "2"
select select "0"
select select "6"
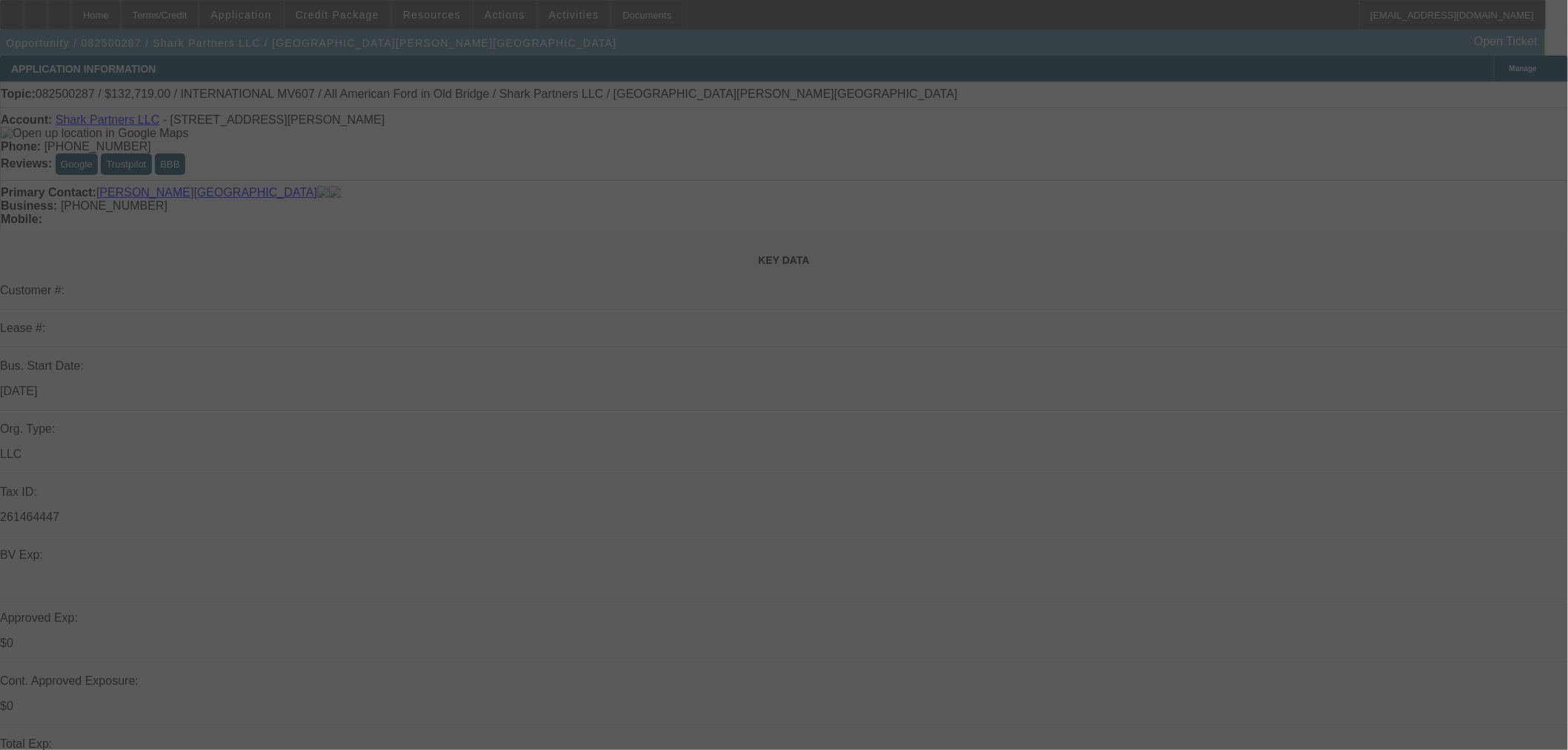
select select "0"
select select "2"
select select "0"
select select "6"
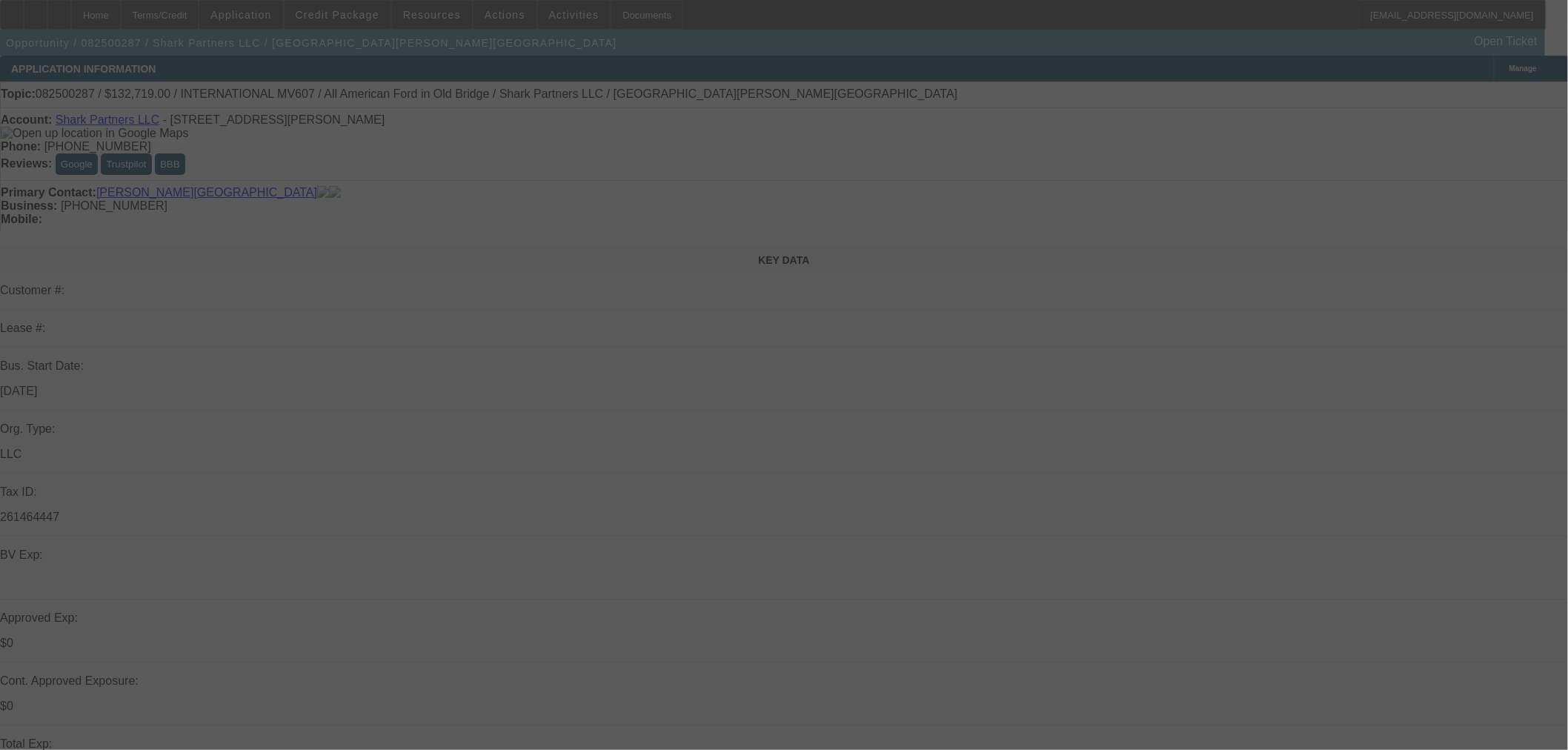
select select "0"
select select "2"
select select "0.1"
select select "4"
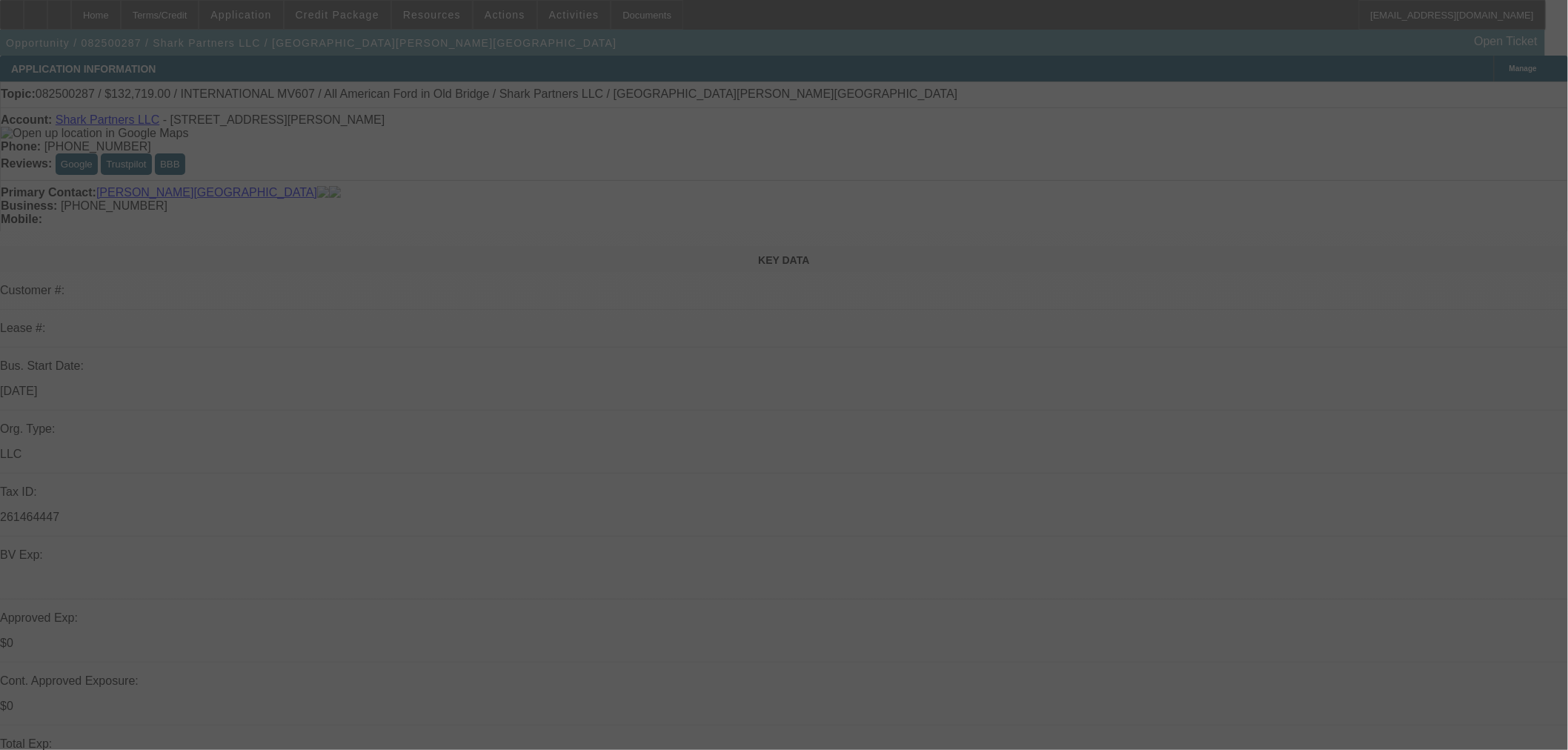
select select "0"
select select "2"
select select "0.1"
select select "4"
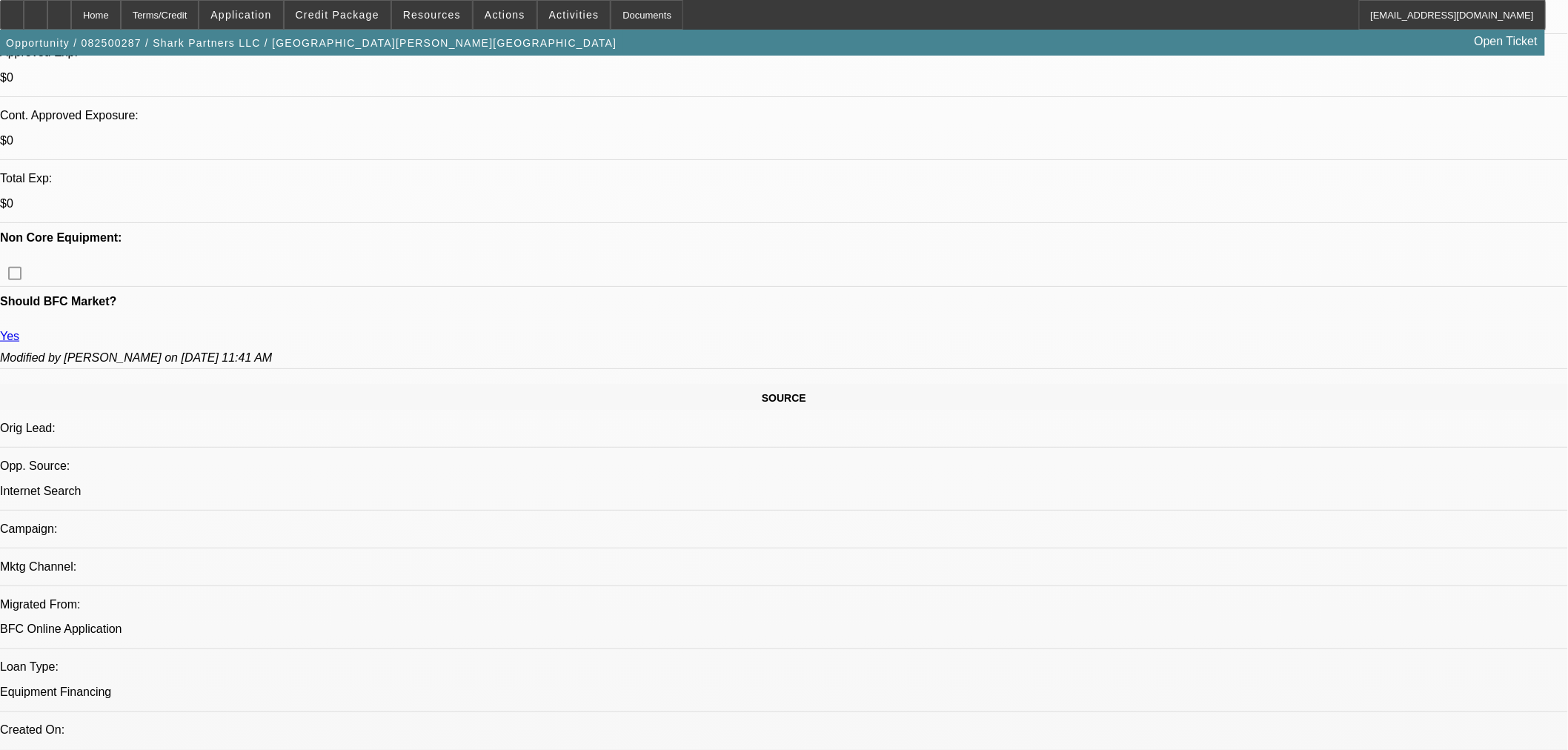
scroll to position [575, 0]
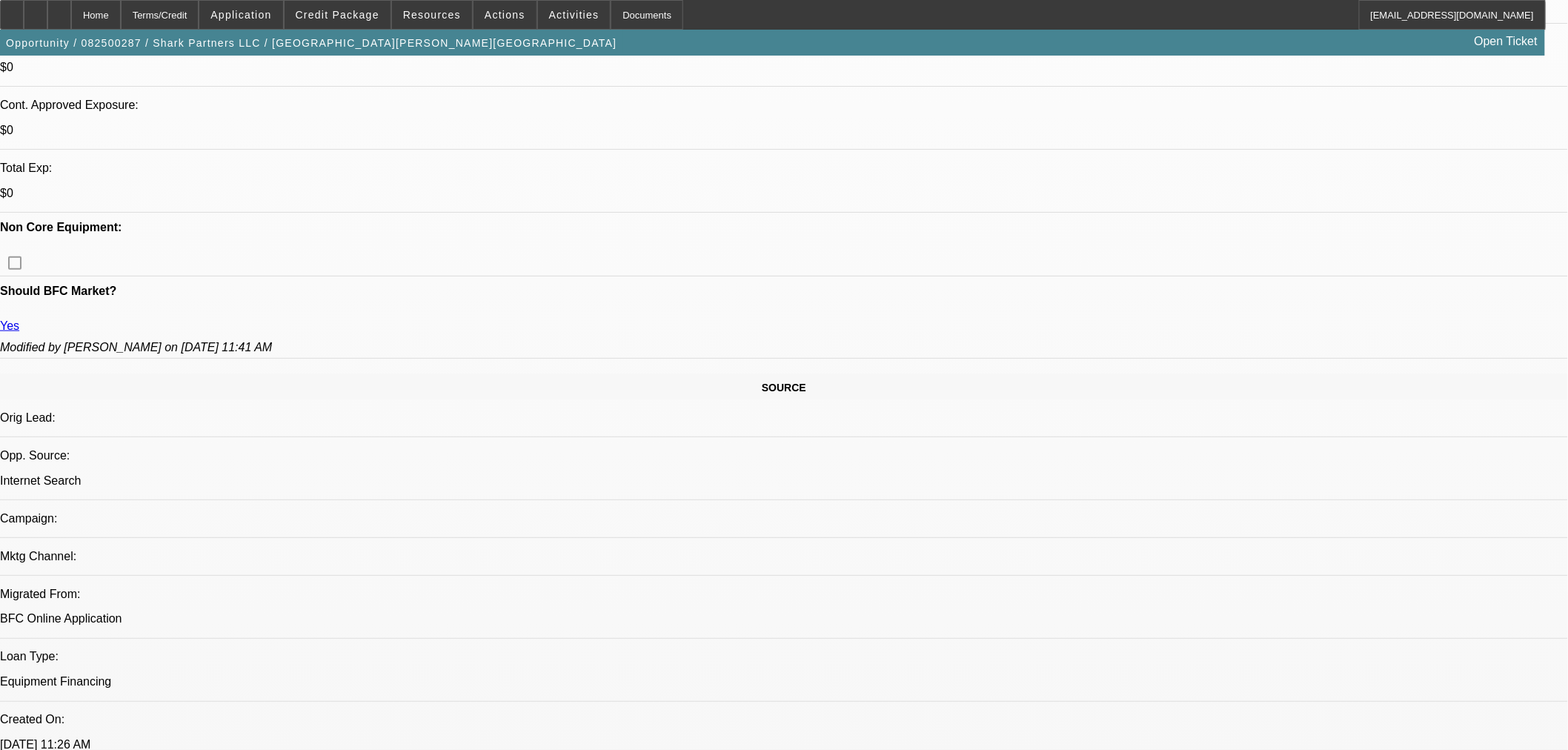
drag, startPoint x: 1068, startPoint y: 522, endPoint x: 1171, endPoint y: 524, distance: 103.0
drag, startPoint x: 1140, startPoint y: 515, endPoint x: 1121, endPoint y: 529, distance: 23.6
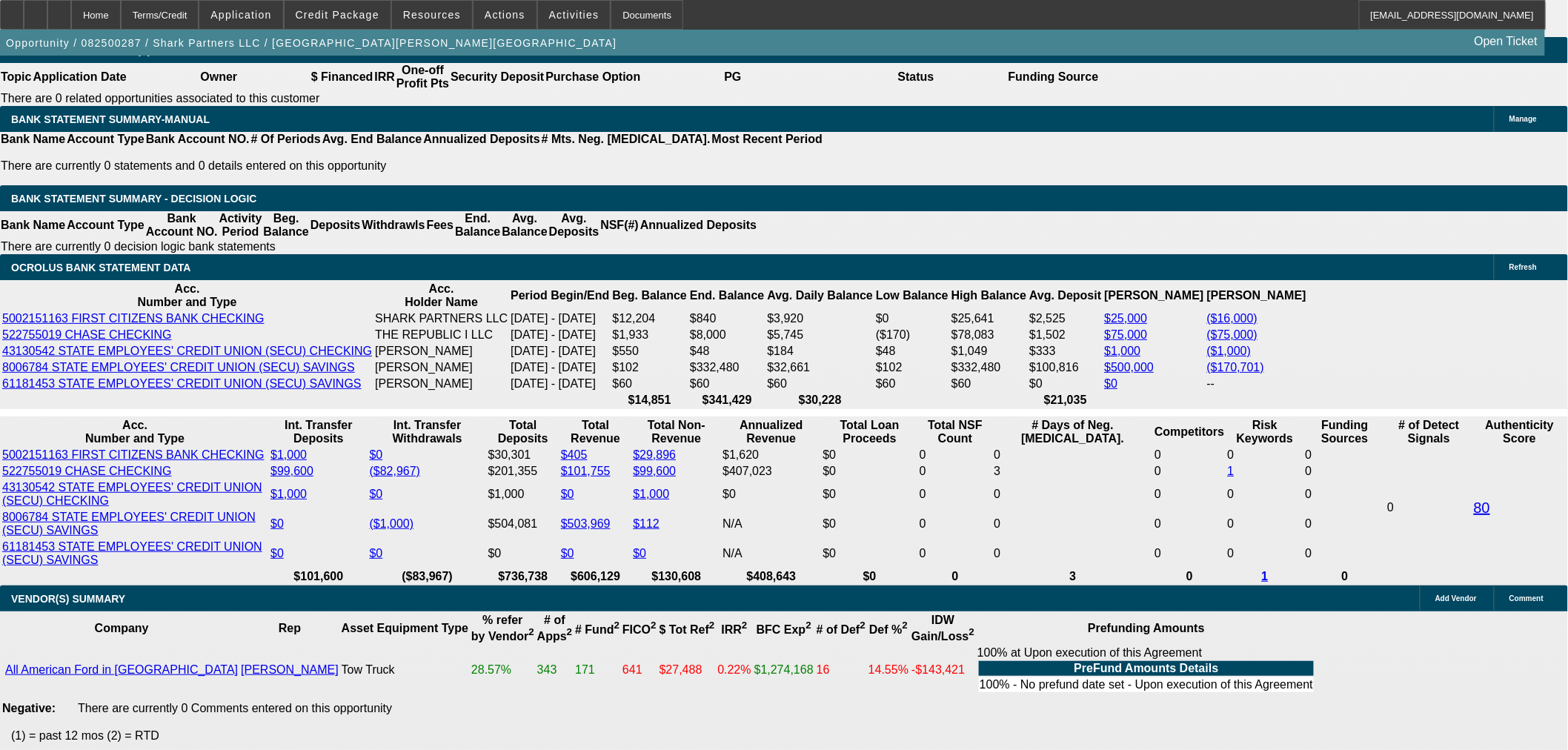
scroll to position [2634, 0]
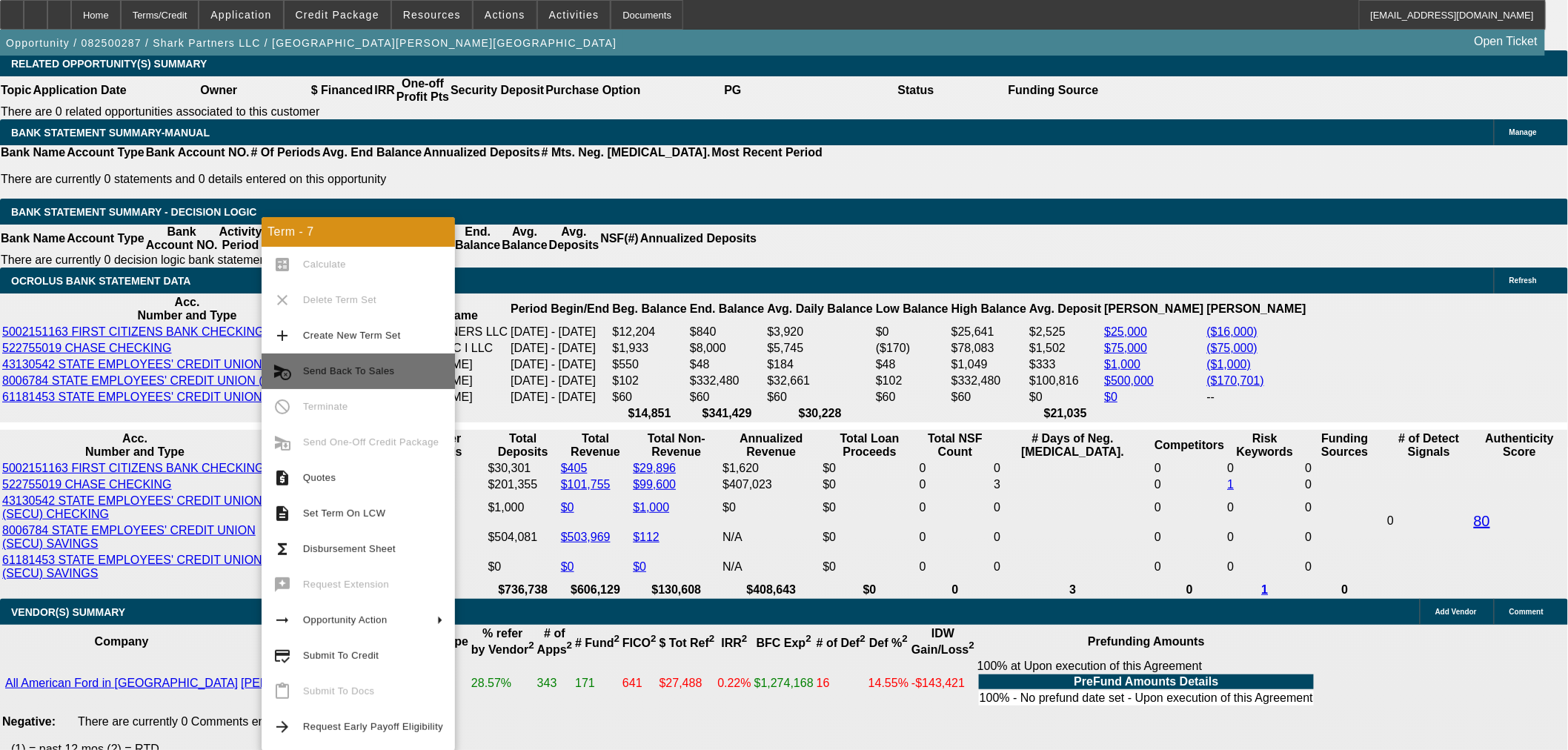
click at [402, 364] on span "Send Back To Sales" at bounding box center [373, 370] width 140 height 18
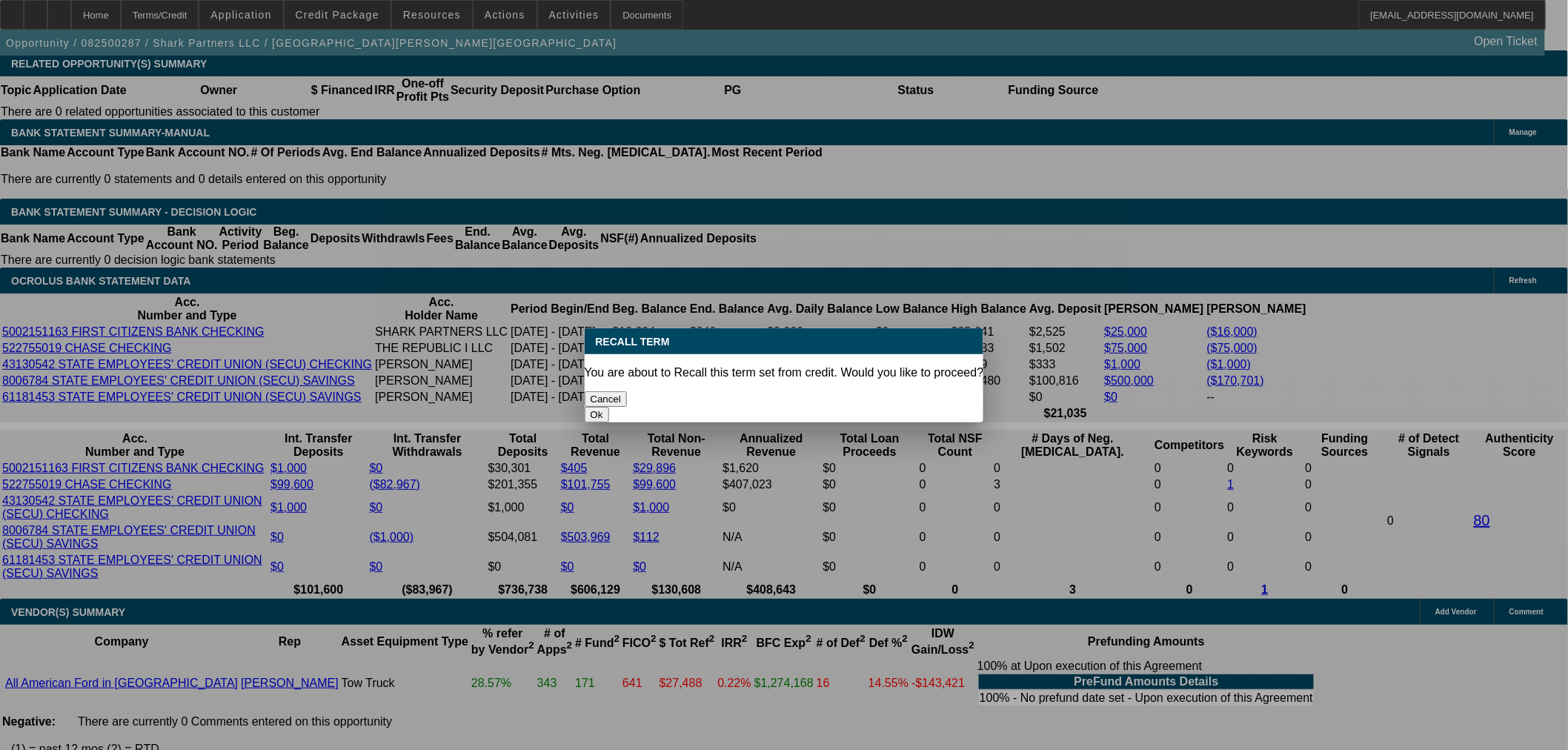
click at [609, 407] on button "Ok" at bounding box center [597, 414] width 24 height 15
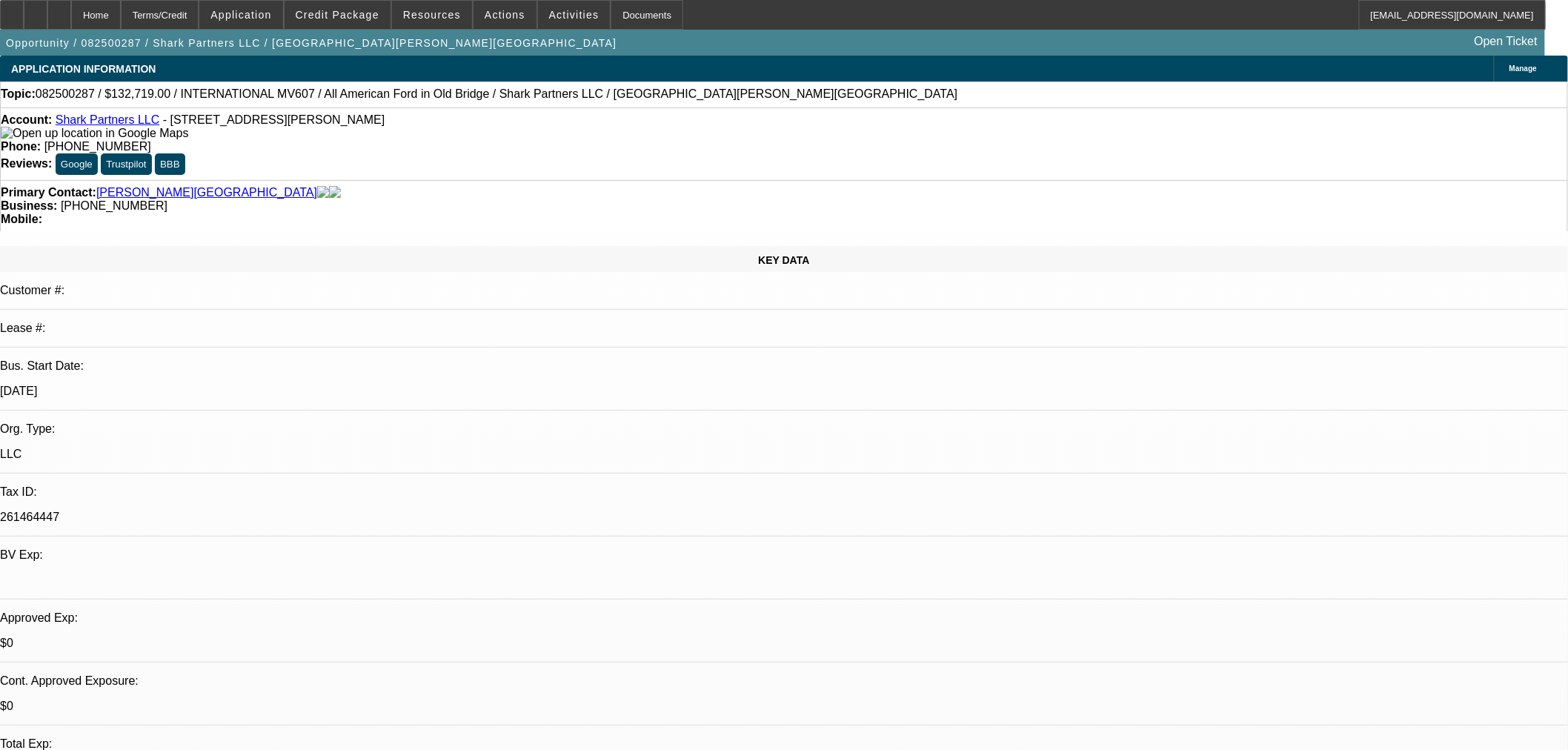
type textarea "Pricing will not work for customer."
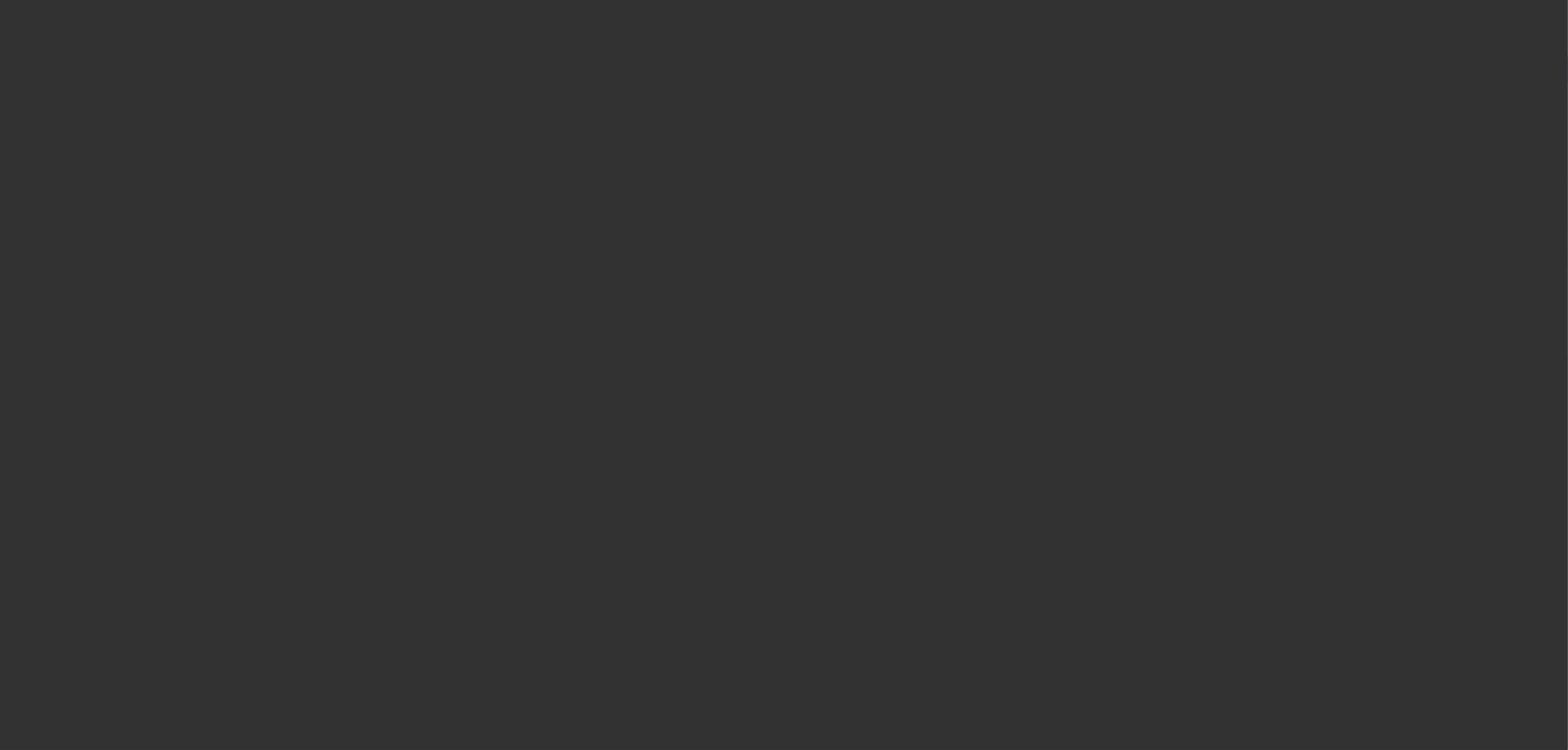
select select "0"
select select "2"
select select "0"
select select "6"
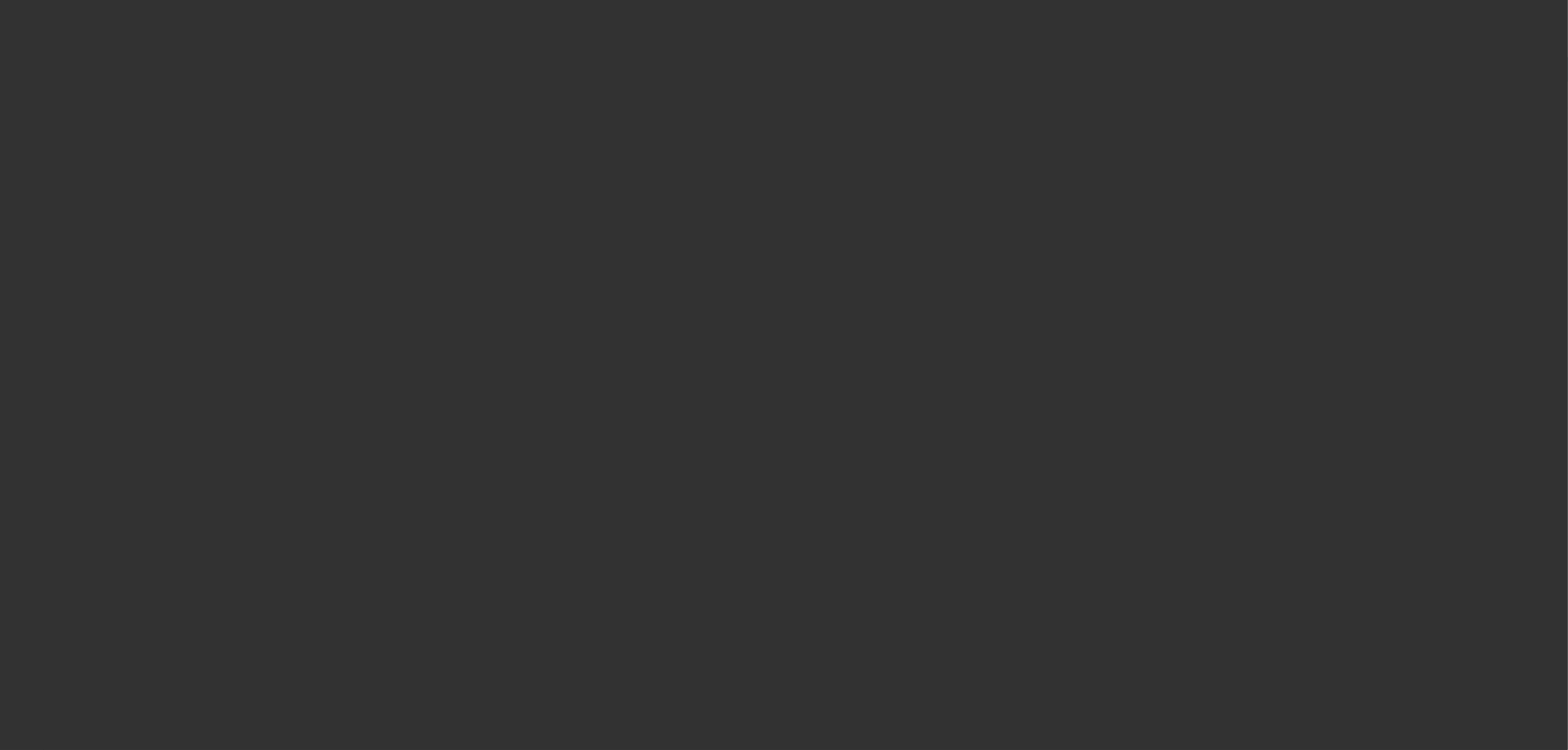
select select "0"
select select "2"
select select "0"
select select "6"
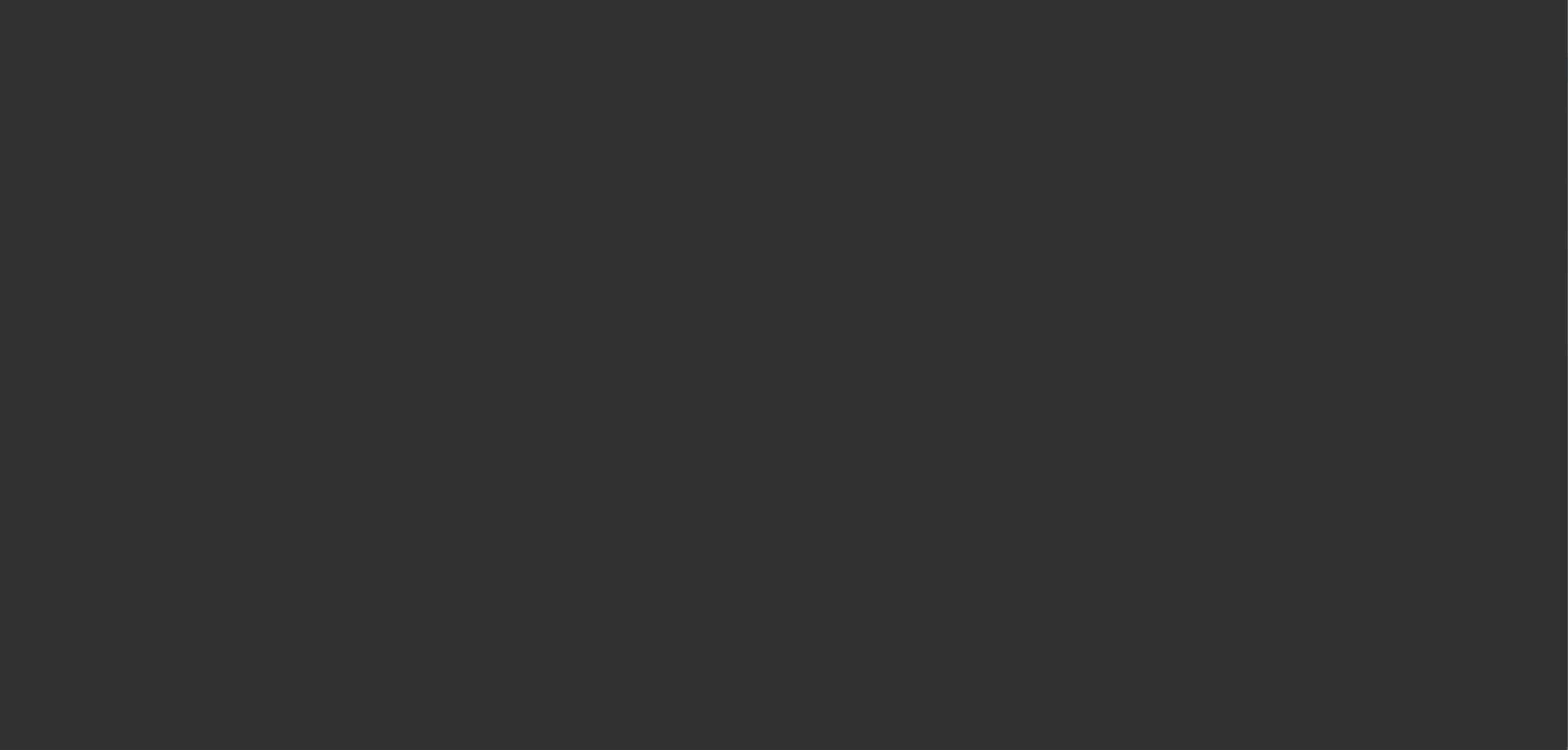
select select "0"
select select "2"
select select "0"
select select "6"
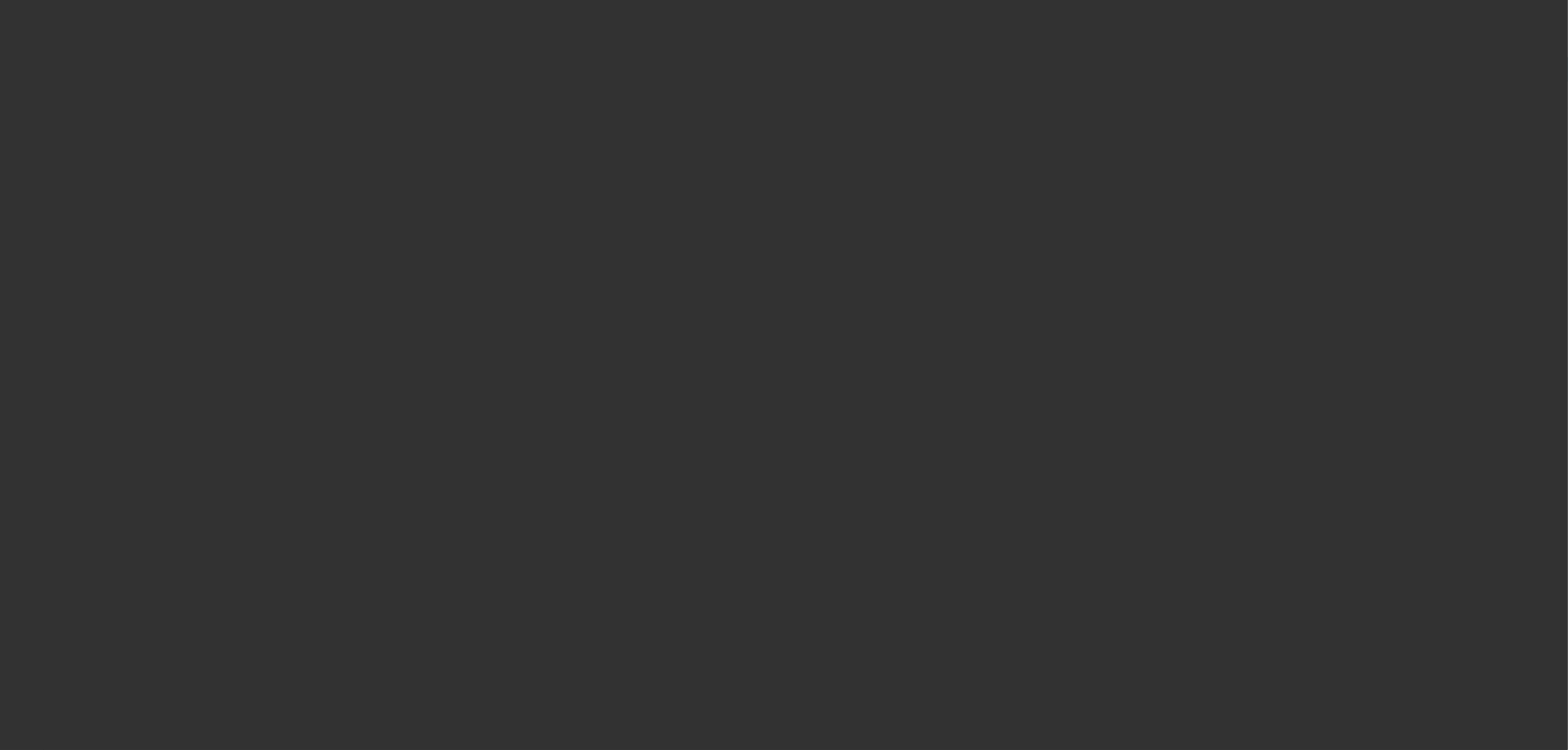
select select "0"
select select "2"
select select "0.1"
select select "4"
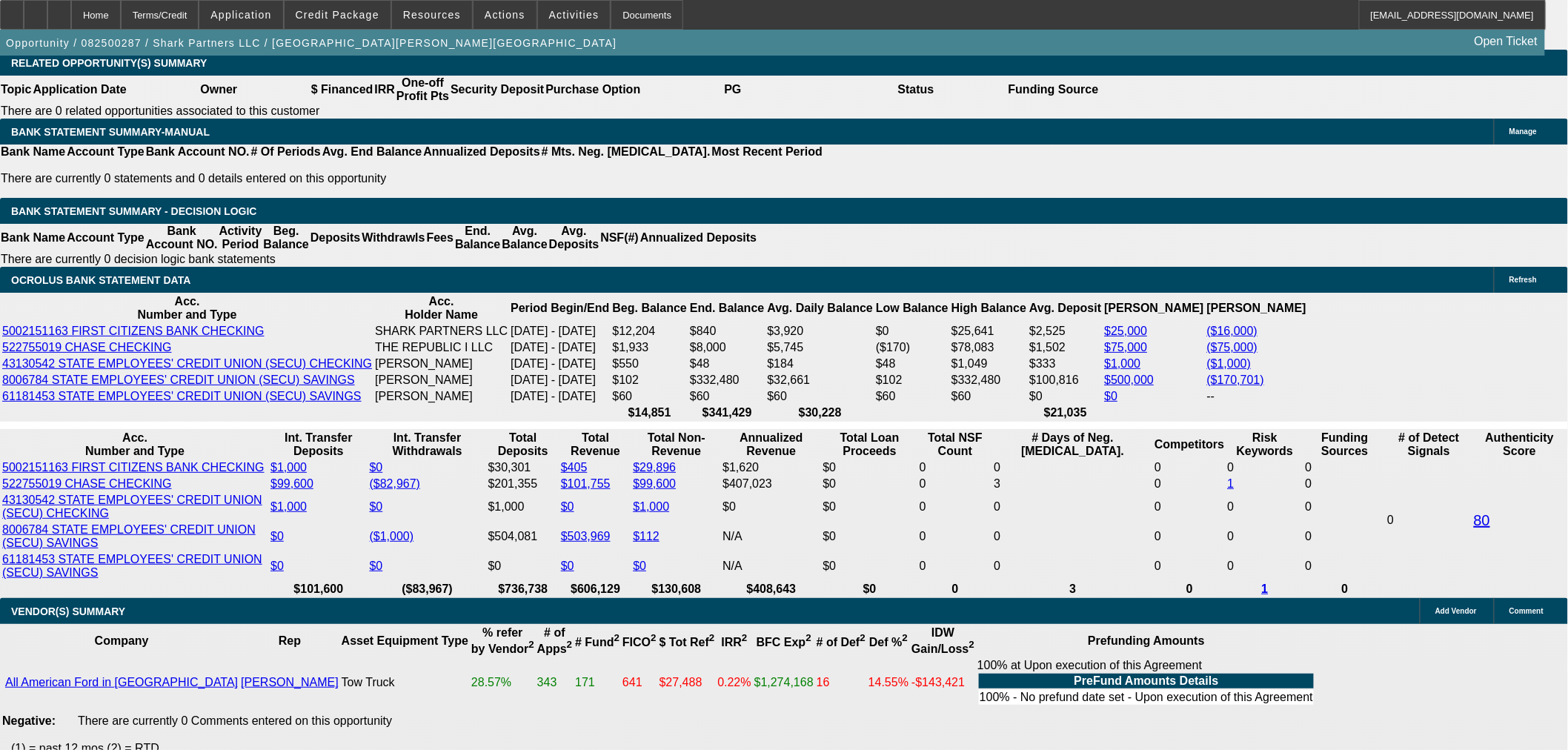
scroll to position [2552, 0]
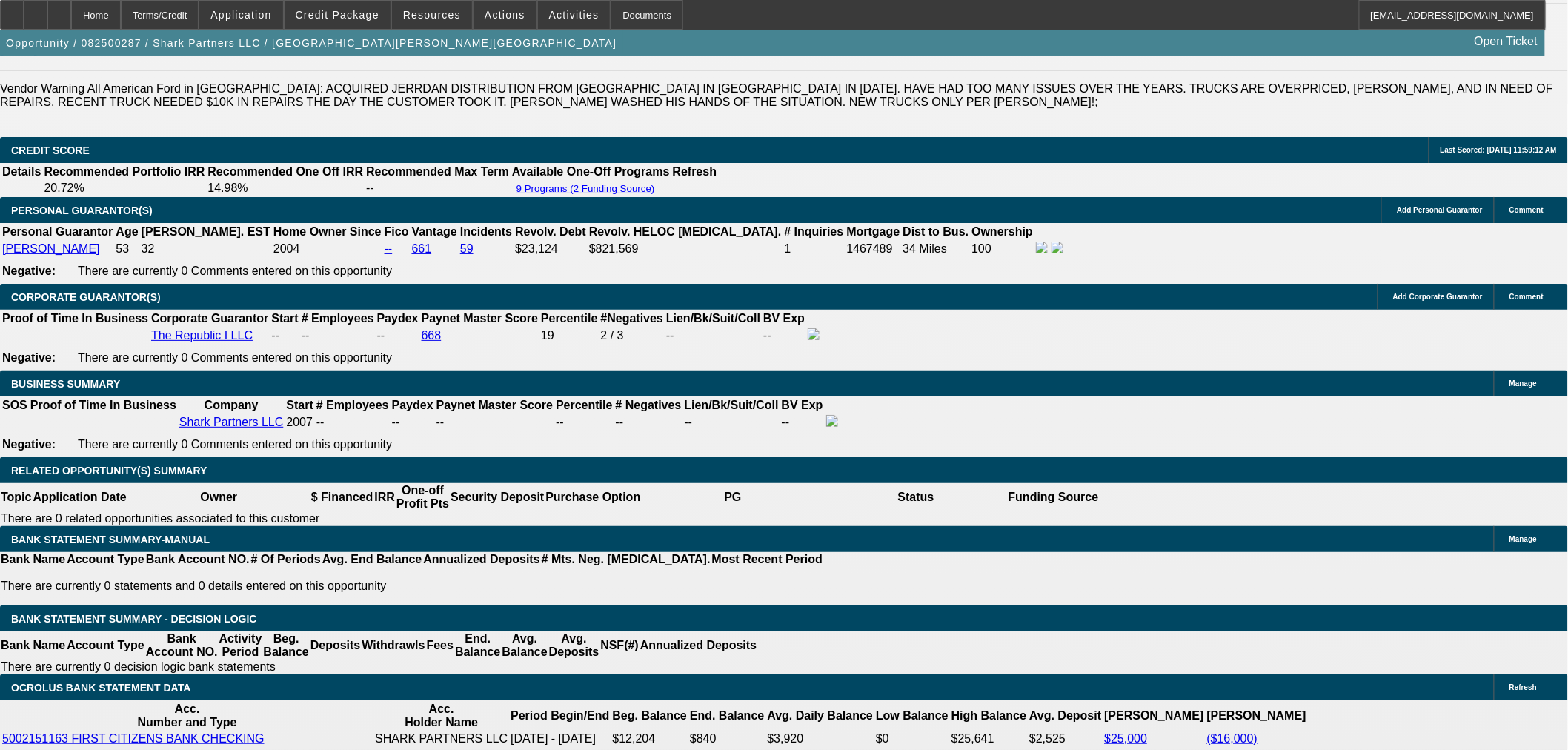
scroll to position [1810, 0]
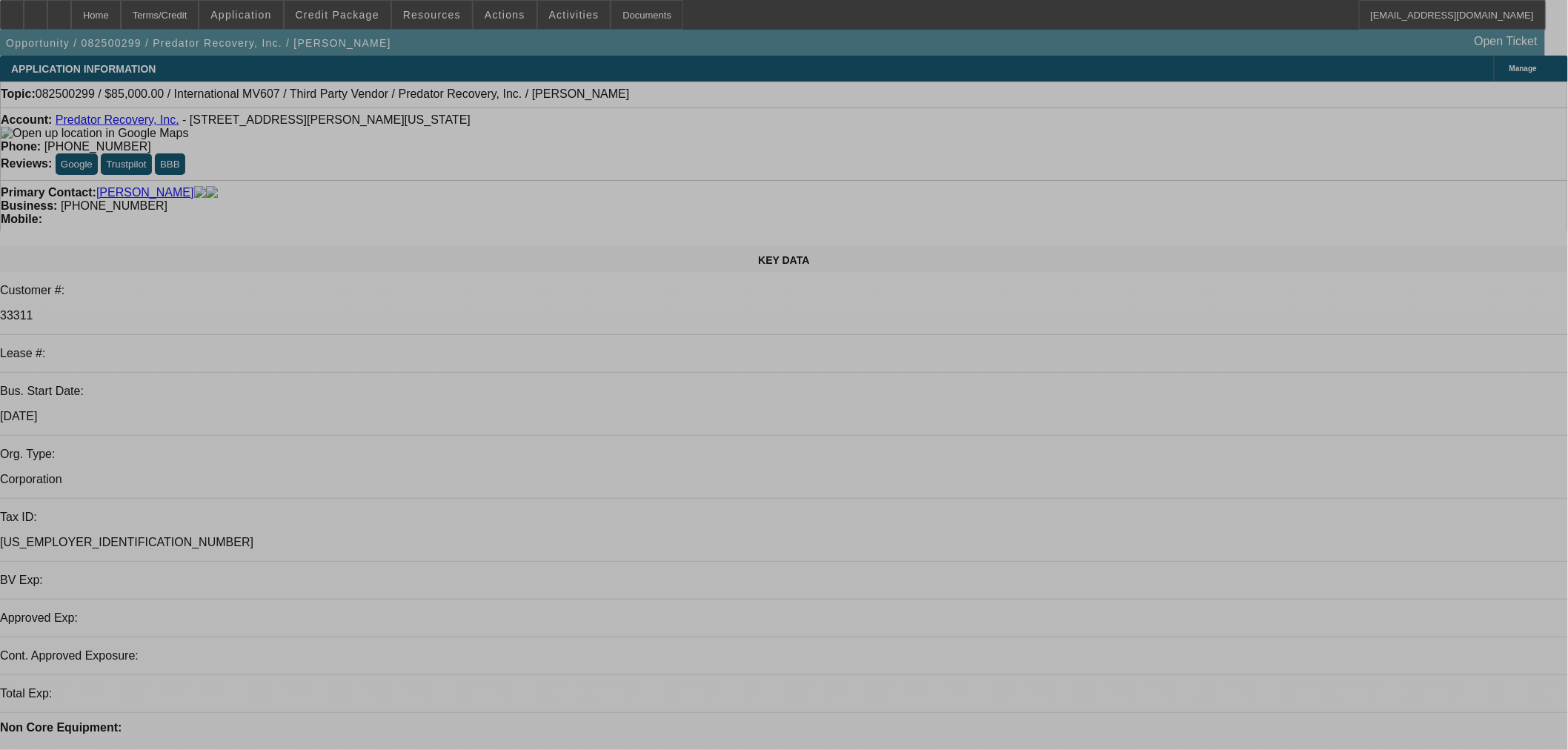
select select "0"
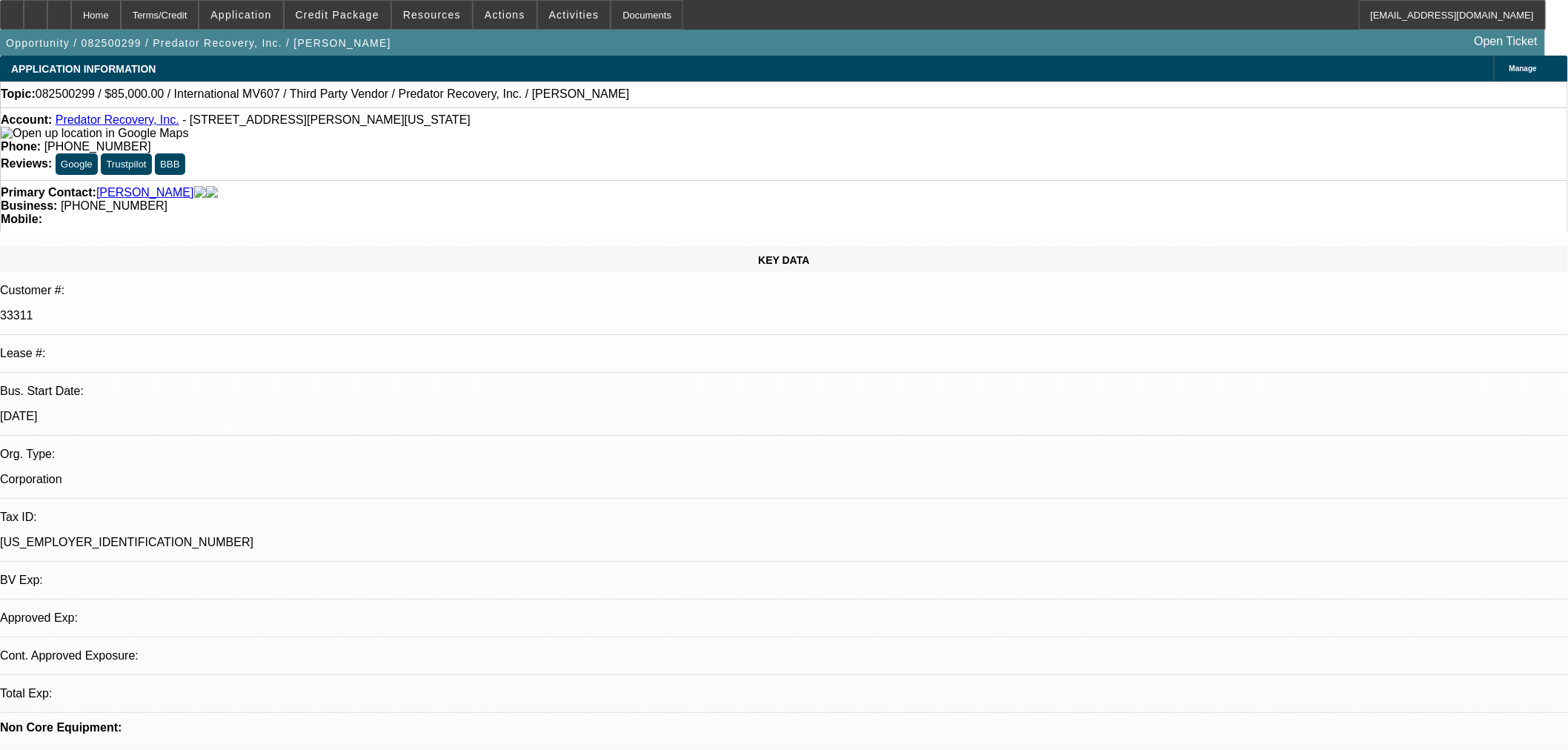
select select "0"
select select "6"
select select "0"
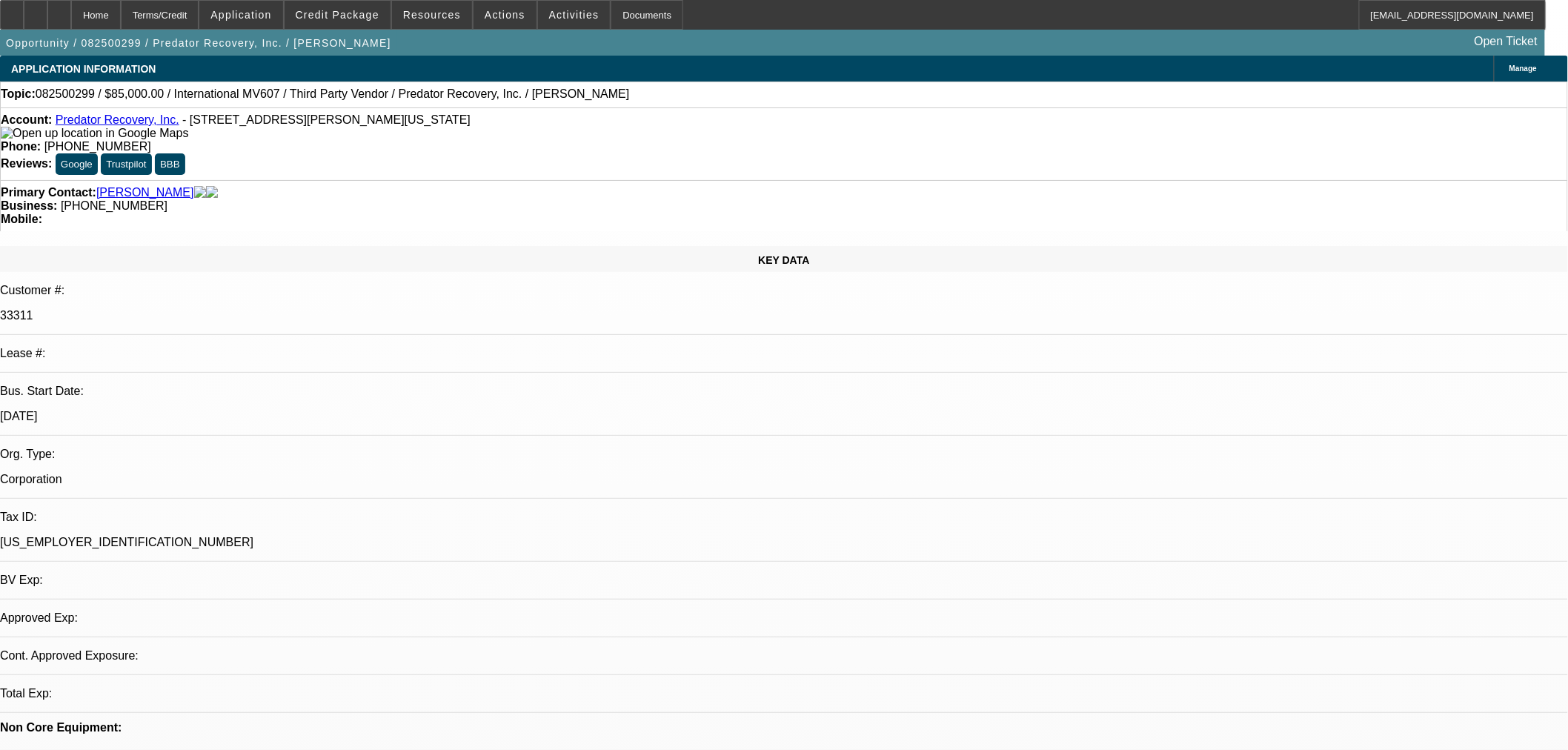
select select "0"
select select "6"
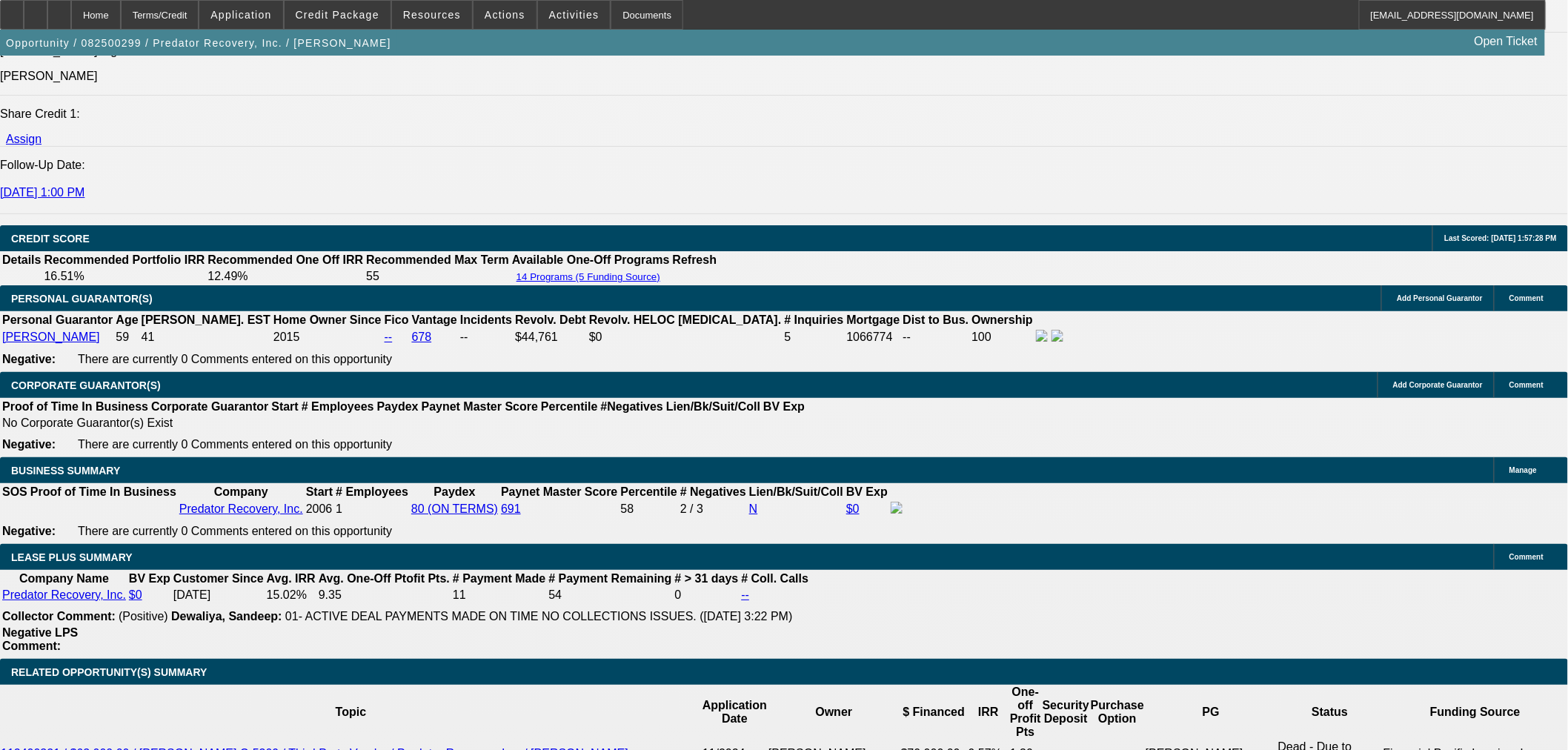
scroll to position [2305, 0]
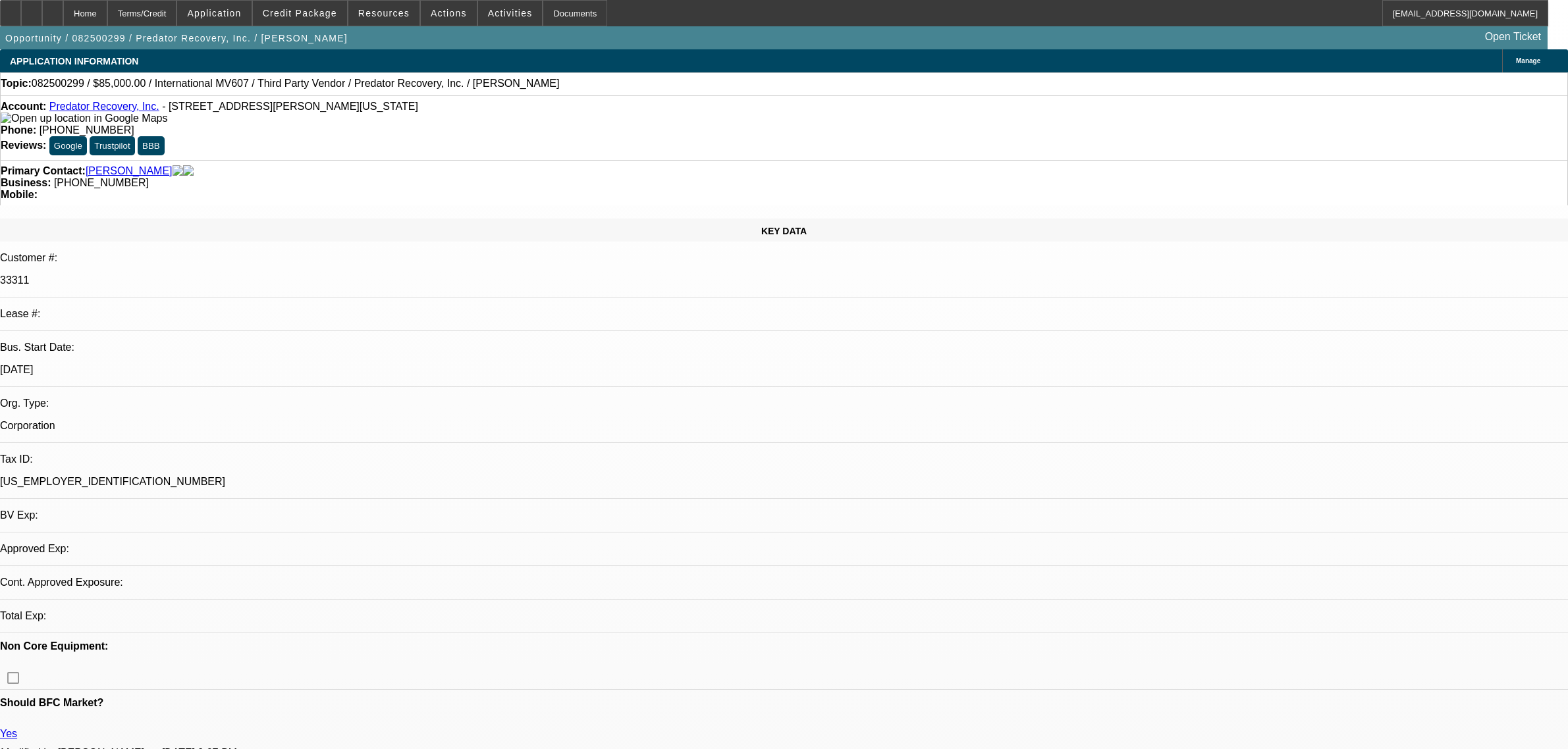
select select "0"
select select "6"
select select "0"
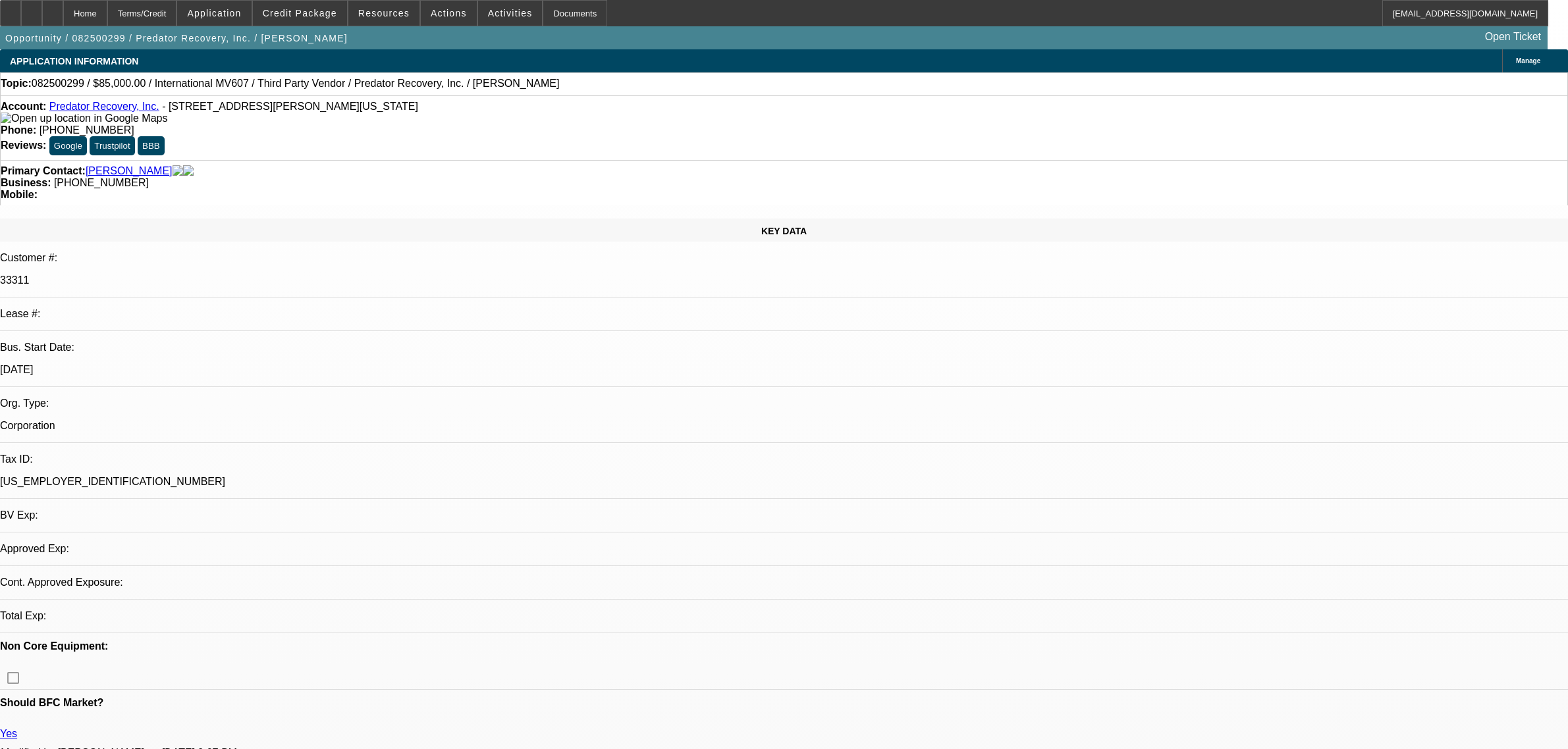
select select "0"
select select "6"
